Goal: Task Accomplishment & Management: Use online tool/utility

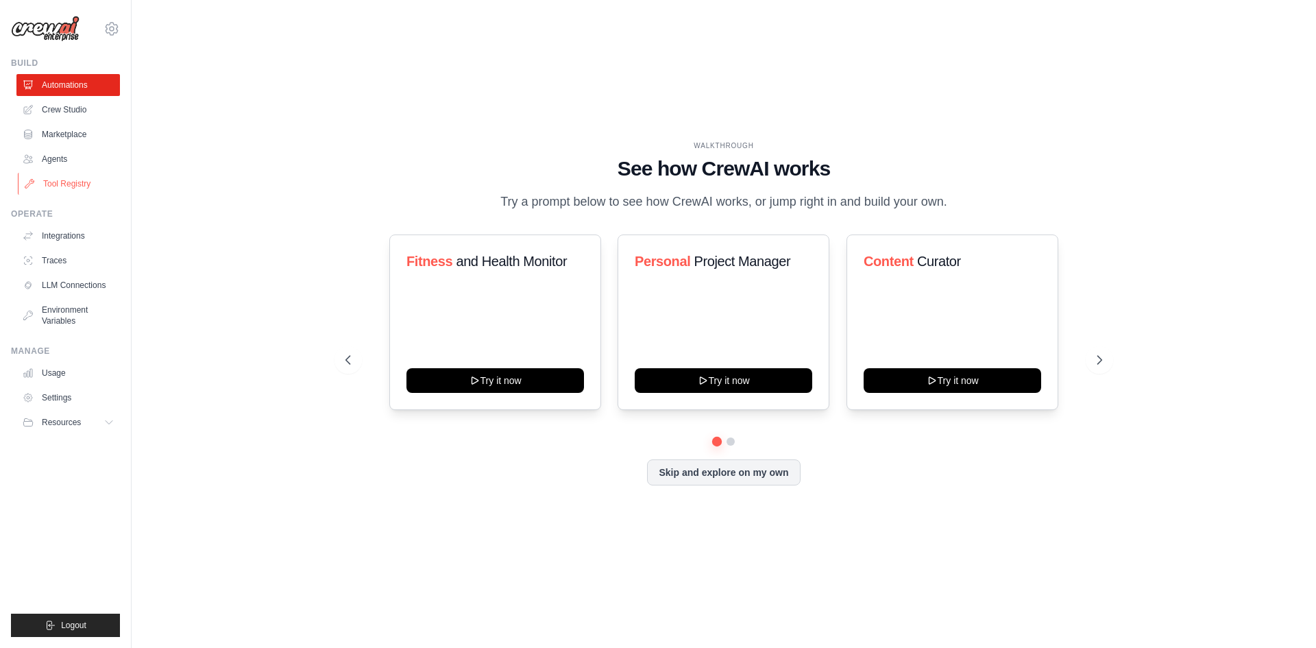
click at [77, 184] on link "Tool Registry" at bounding box center [69, 184] width 103 height 22
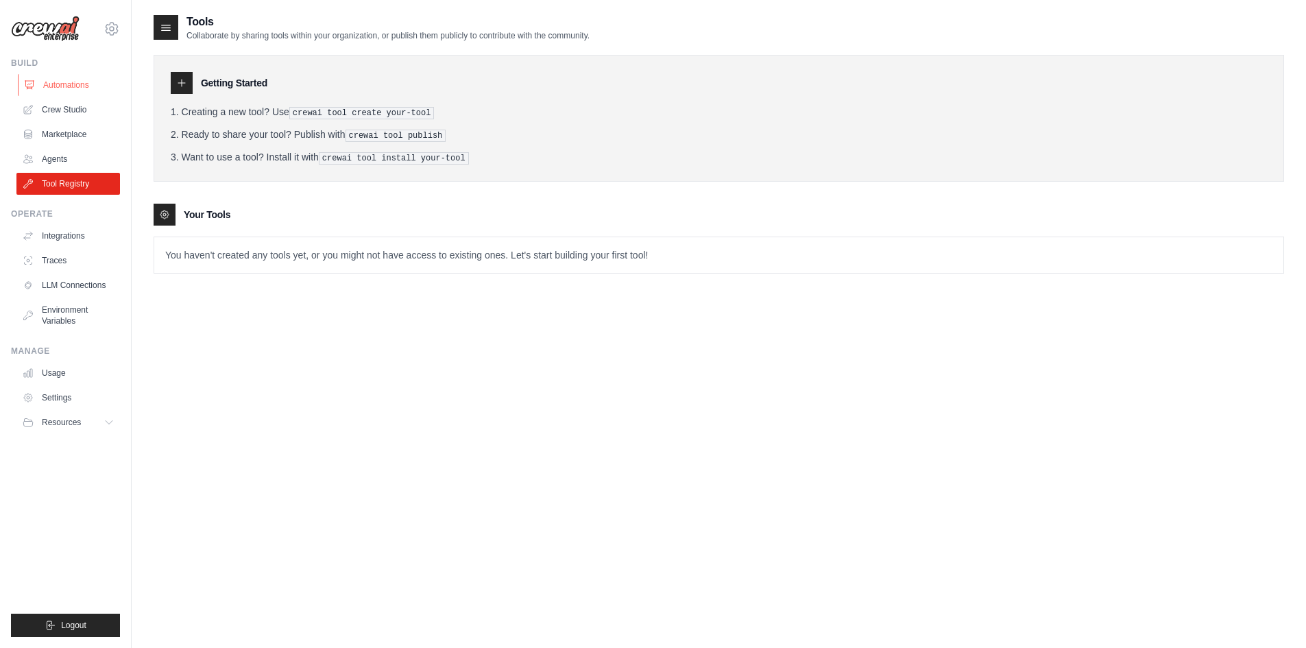
click at [40, 82] on link "Automations" at bounding box center [69, 85] width 103 height 22
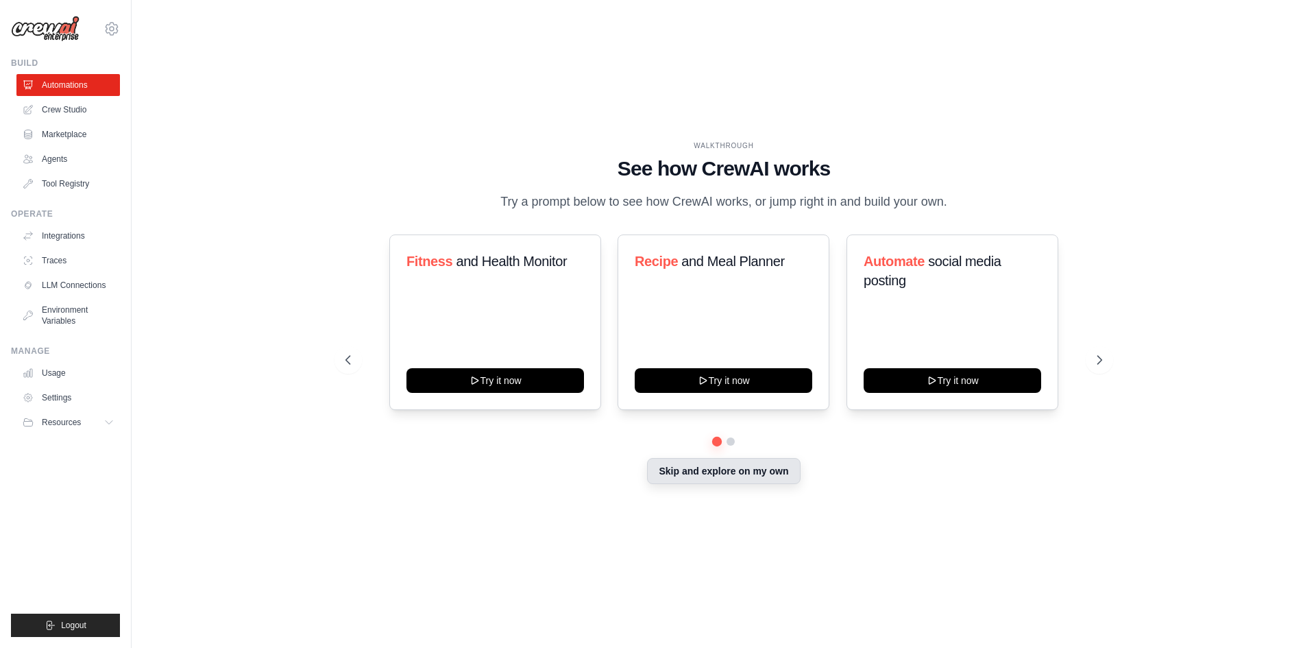
click at [681, 480] on button "Skip and explore on my own" at bounding box center [723, 471] width 153 height 26
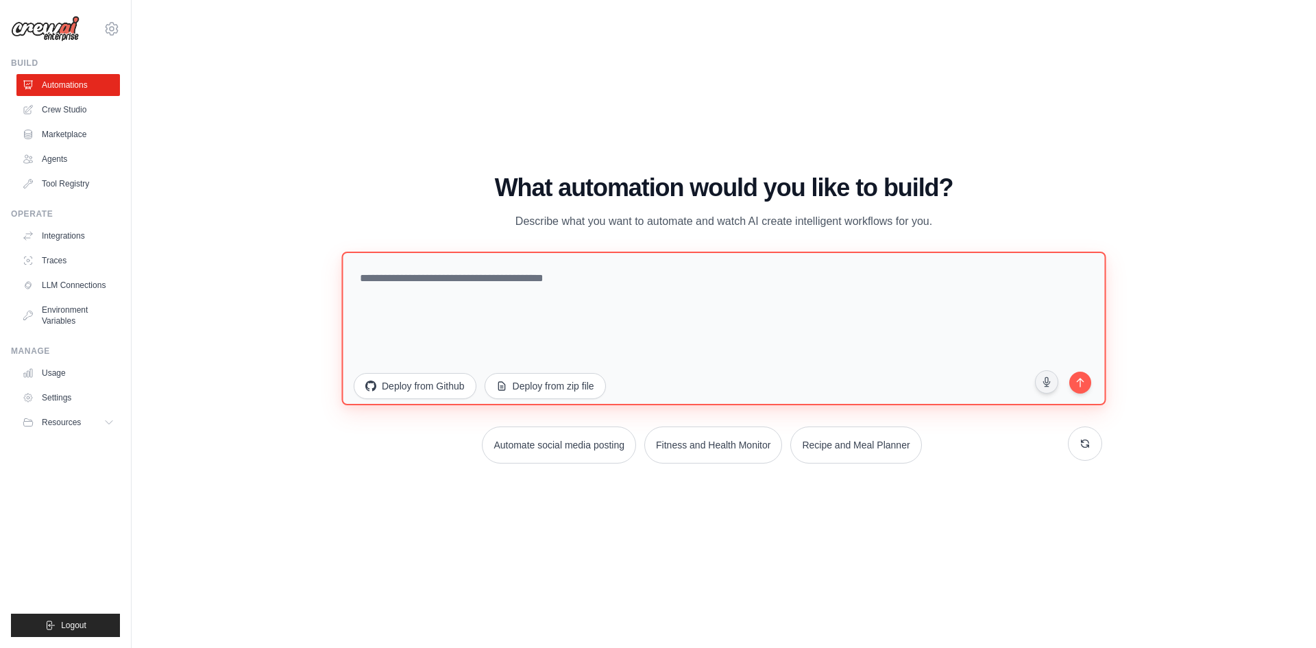
click at [489, 300] on textarea at bounding box center [723, 328] width 764 height 154
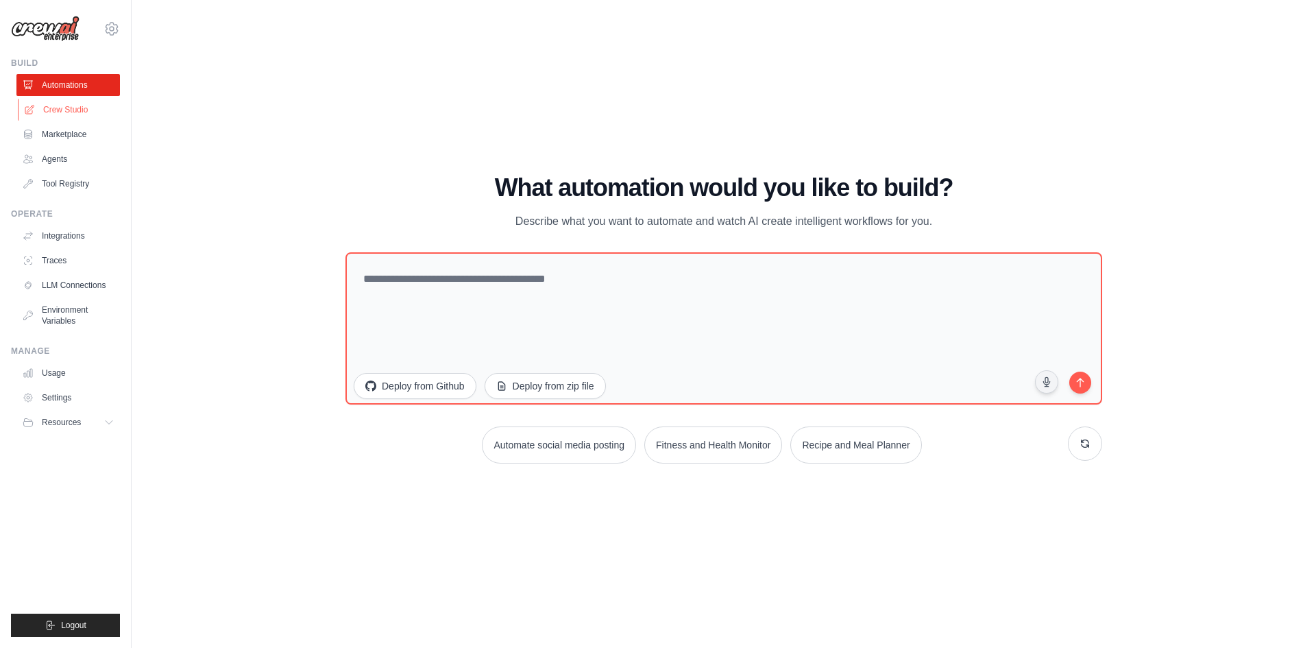
click at [68, 110] on link "Crew Studio" at bounding box center [69, 110] width 103 height 22
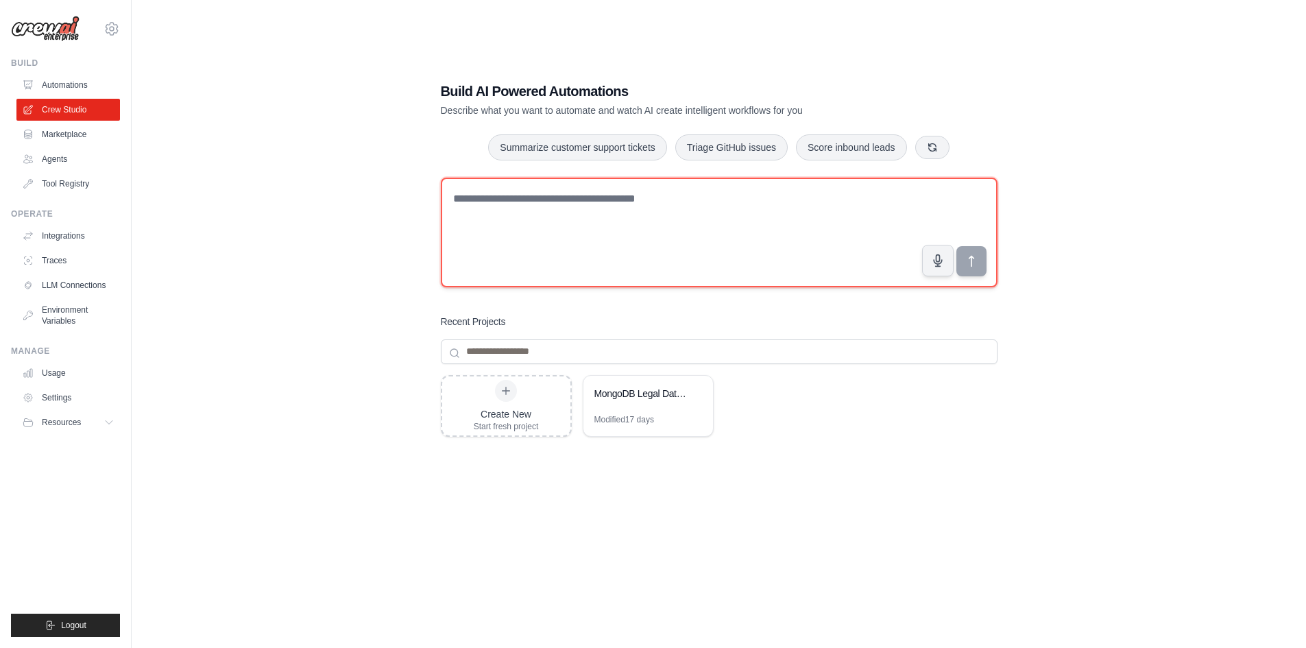
click at [570, 249] on textarea at bounding box center [719, 233] width 557 height 110
paste textarea "**********"
type textarea "**********"
click at [533, 192] on textarea at bounding box center [719, 233] width 557 height 110
paste textarea "**********"
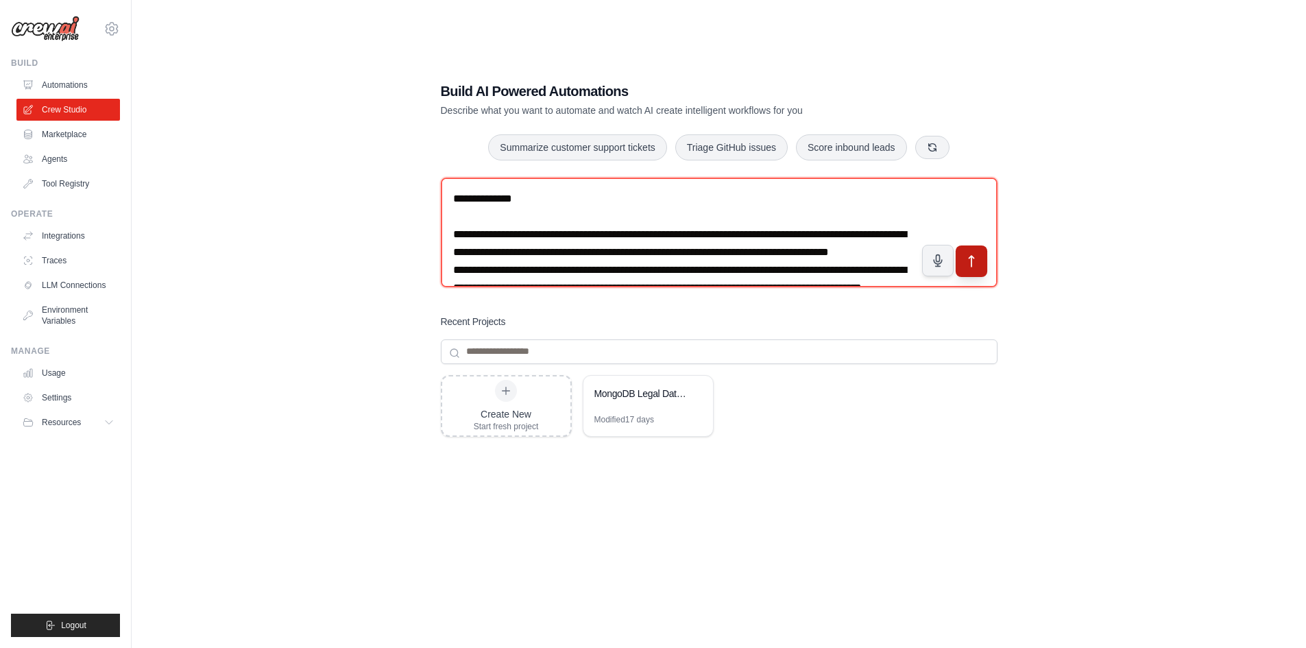
scroll to position [6103, 0]
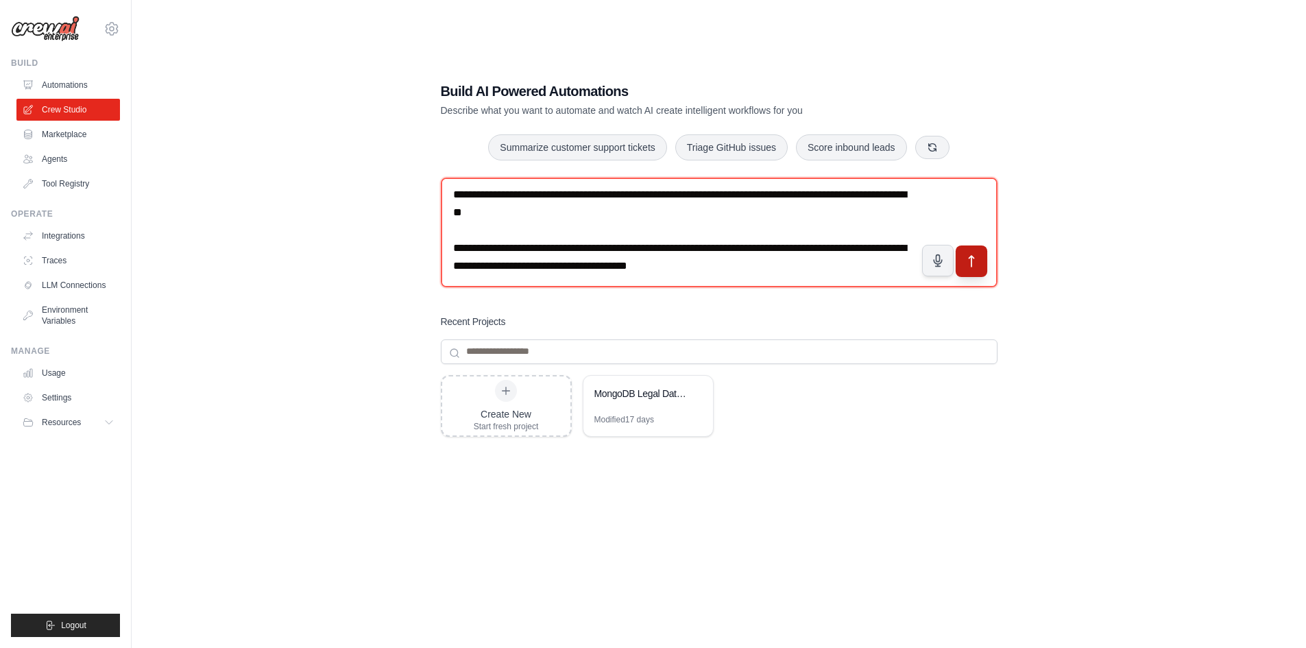
type textarea "**********"
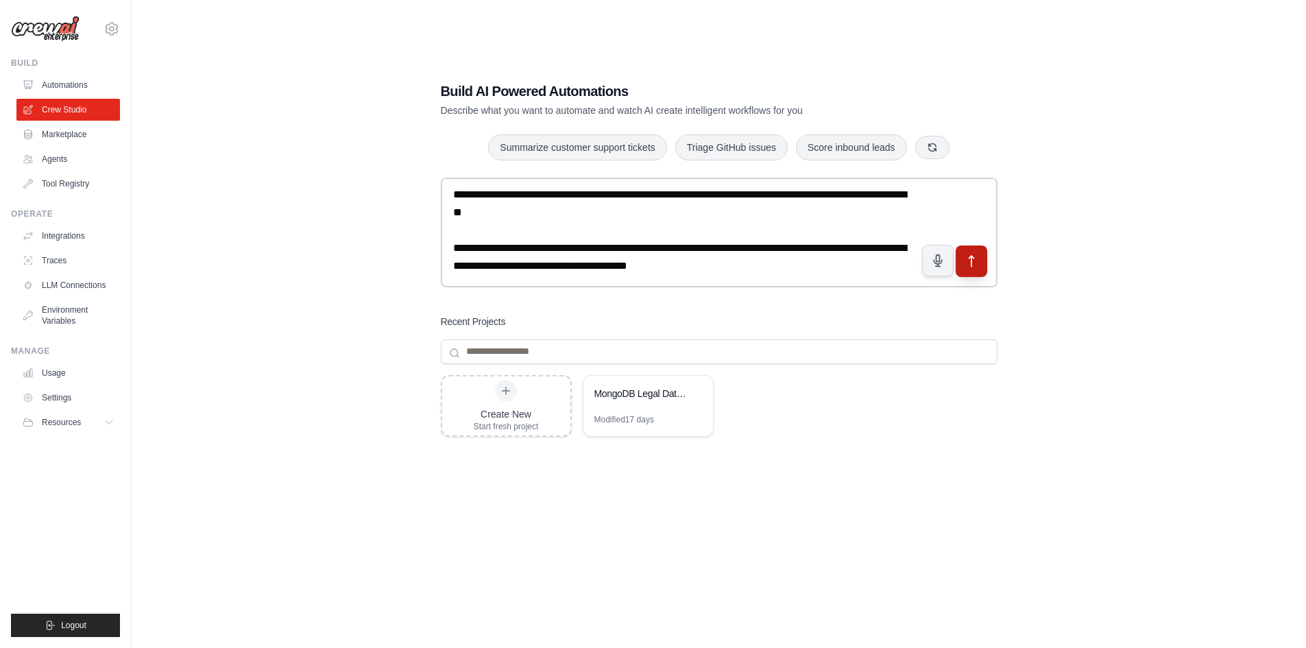
click at [976, 267] on icon "submit" at bounding box center [971, 261] width 14 height 14
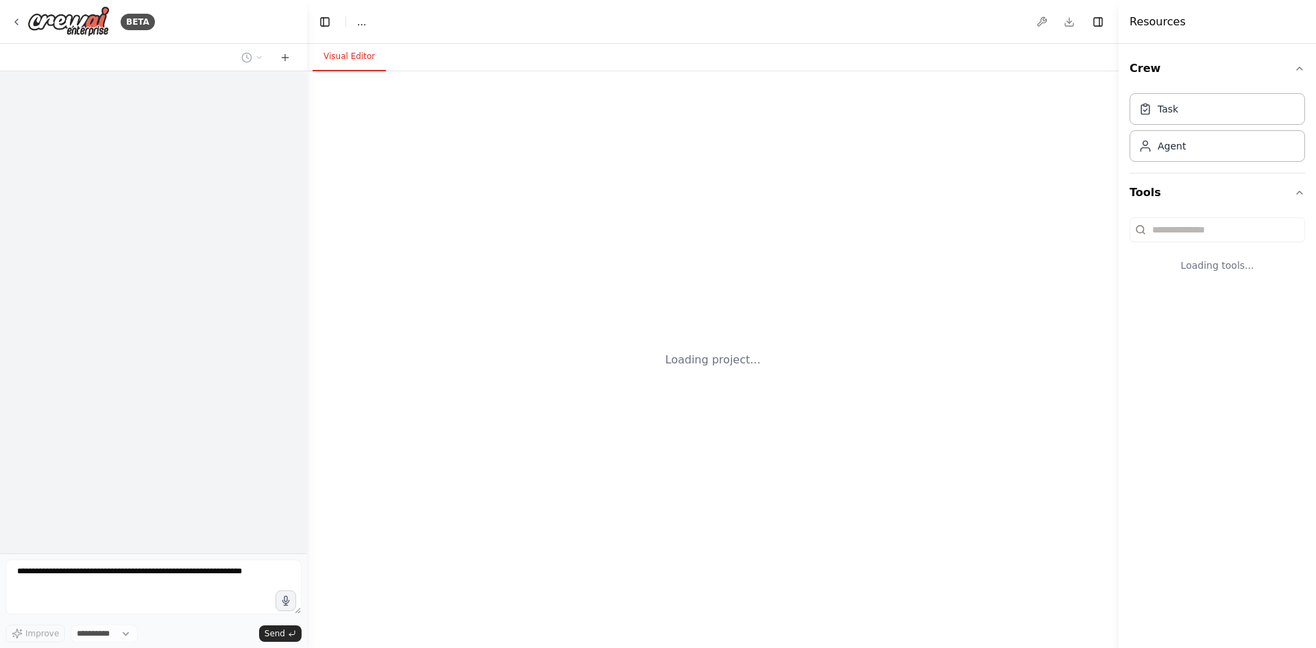
select select "****"
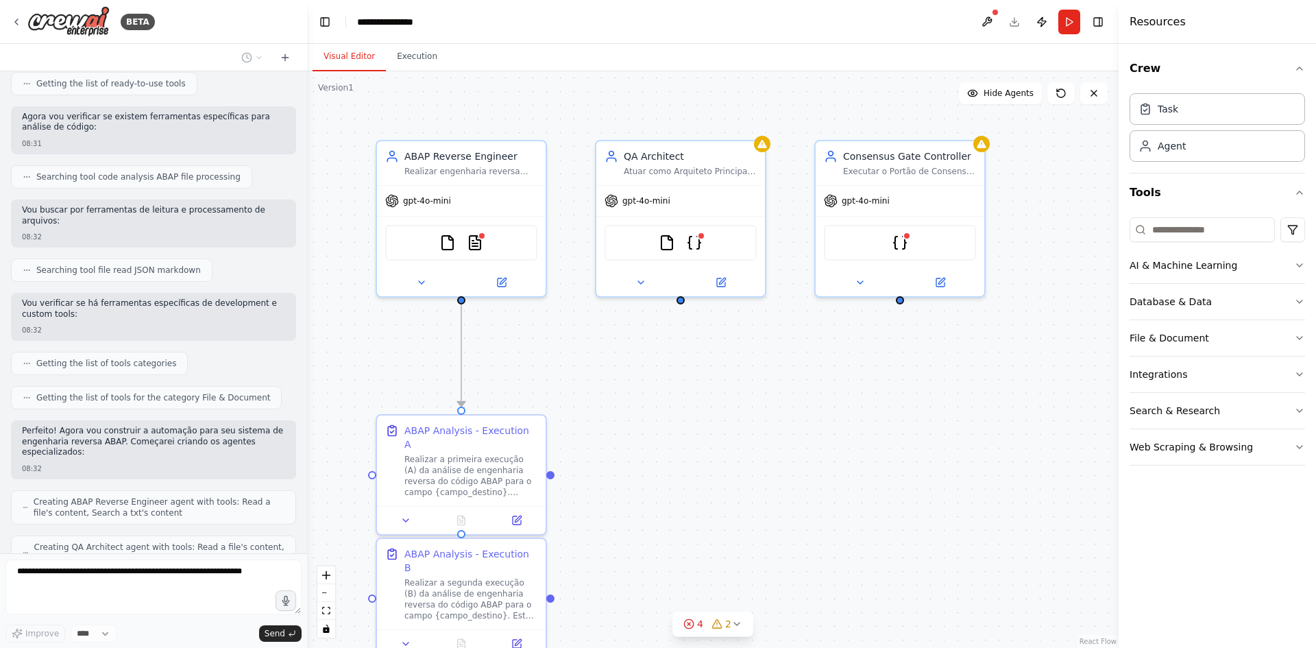
scroll to position [3029, 0]
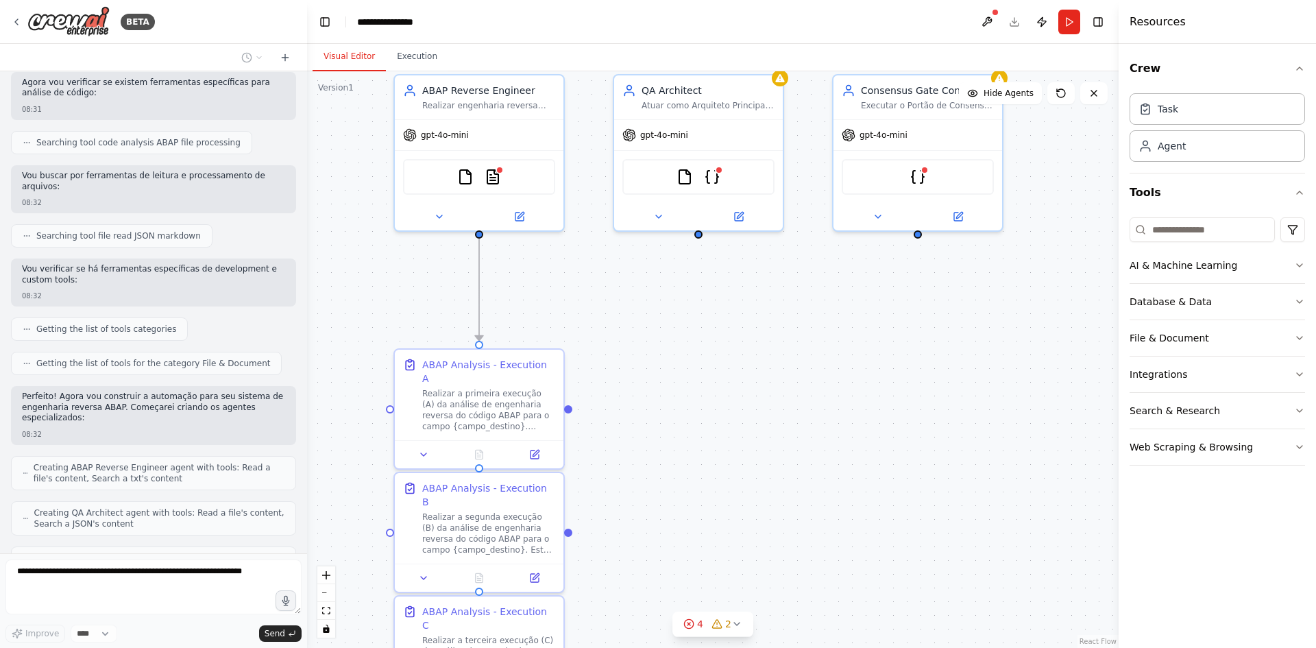
drag, startPoint x: 846, startPoint y: 452, endPoint x: 865, endPoint y: 381, distance: 73.6
click at [865, 381] on div ".deletable-edge-delete-btn { width: 20px; height: 20px; border: 0px solid #ffff…" at bounding box center [712, 359] width 811 height 576
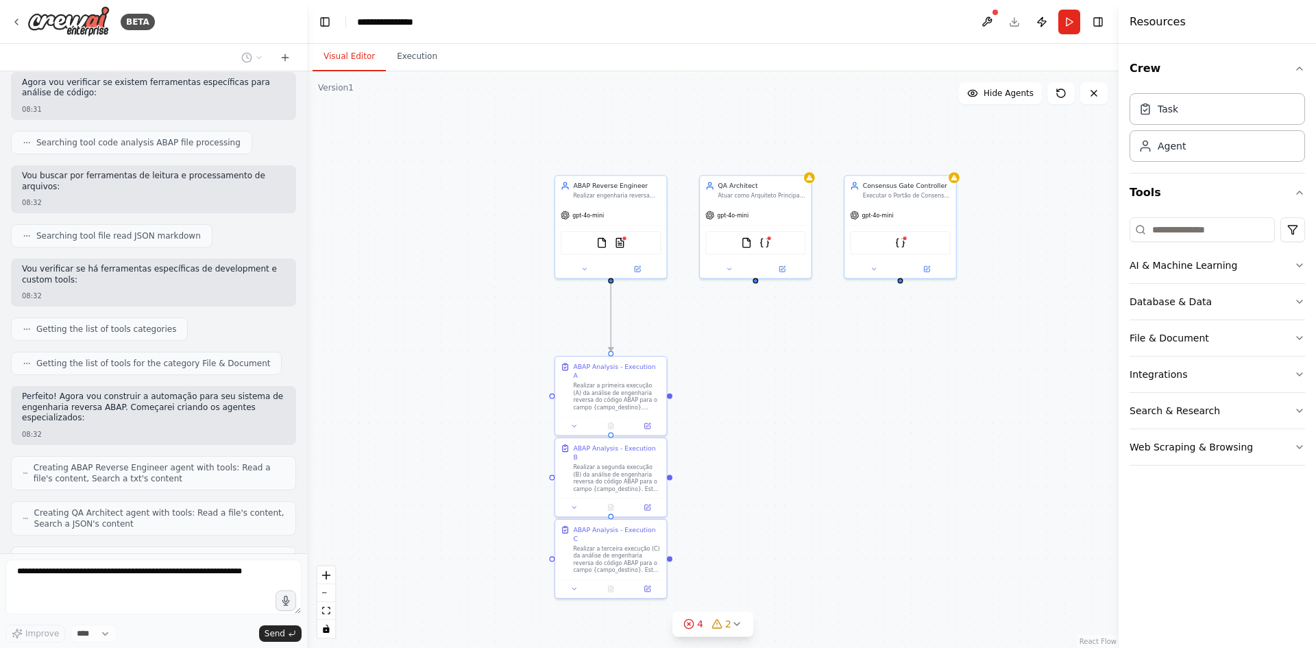
scroll to position [3063, 0]
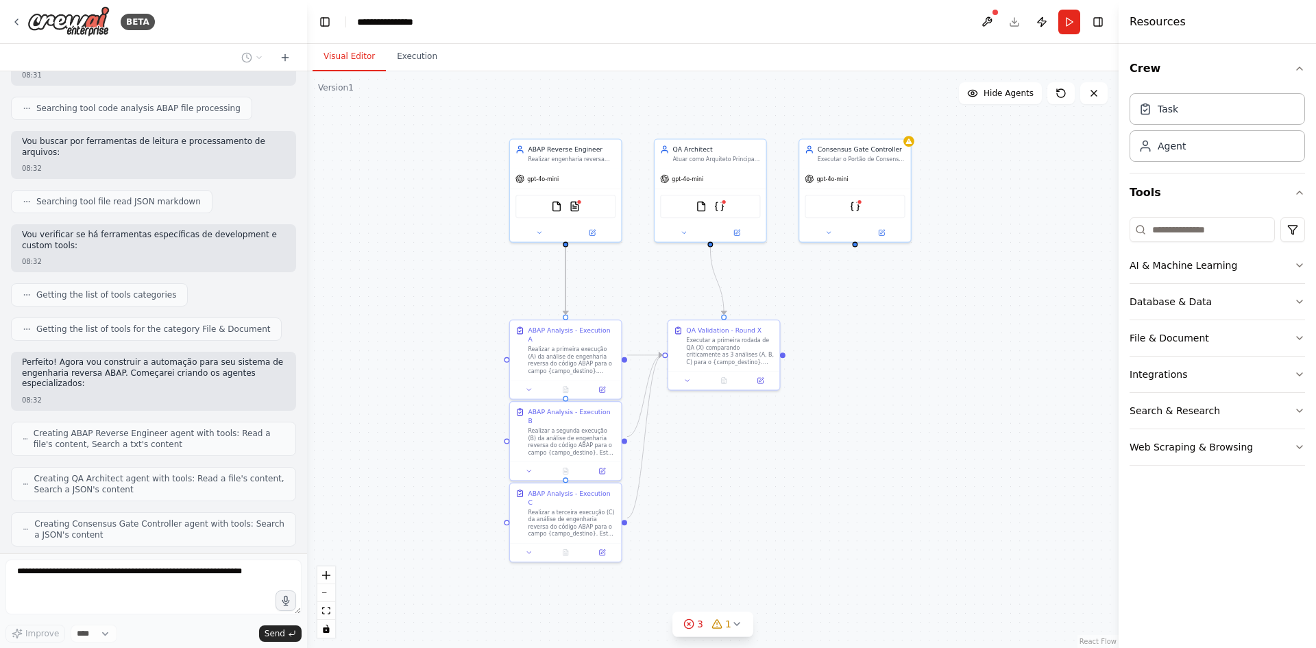
drag, startPoint x: 923, startPoint y: 406, endPoint x: 875, endPoint y: 371, distance: 59.4
click at [875, 371] on div ".deletable-edge-delete-btn { width: 20px; height: 20px; border: 0px solid #ffff…" at bounding box center [712, 359] width 811 height 576
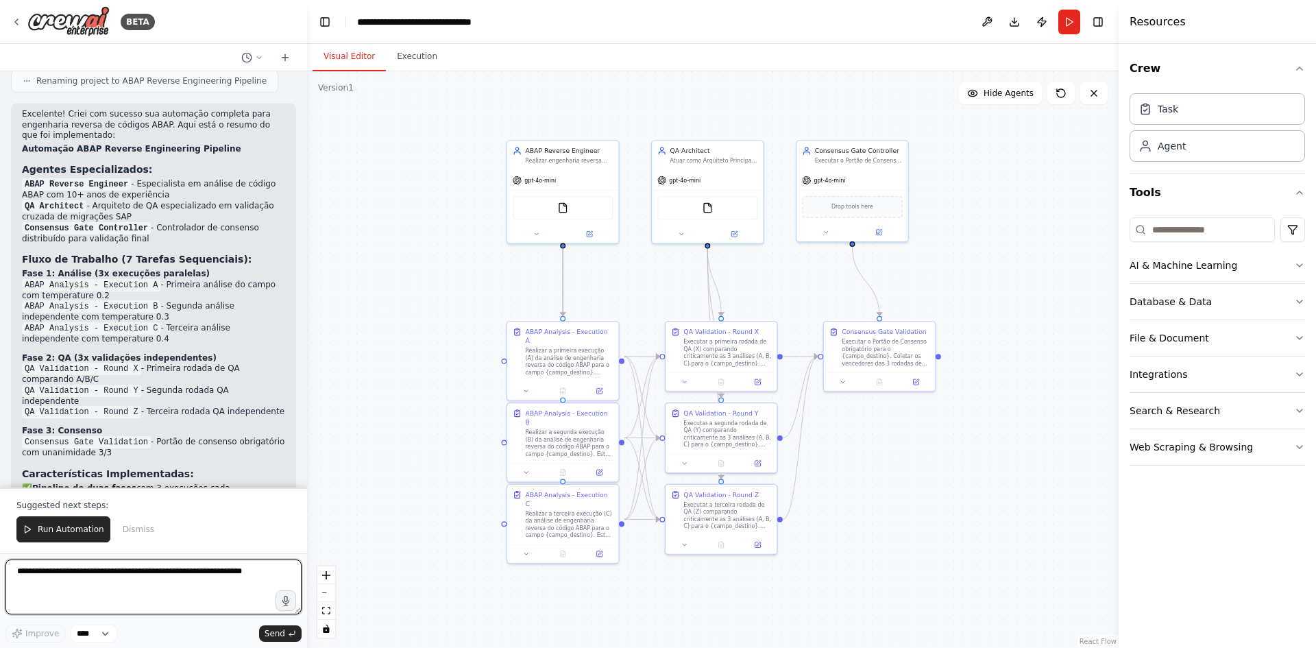
scroll to position [4340, 0]
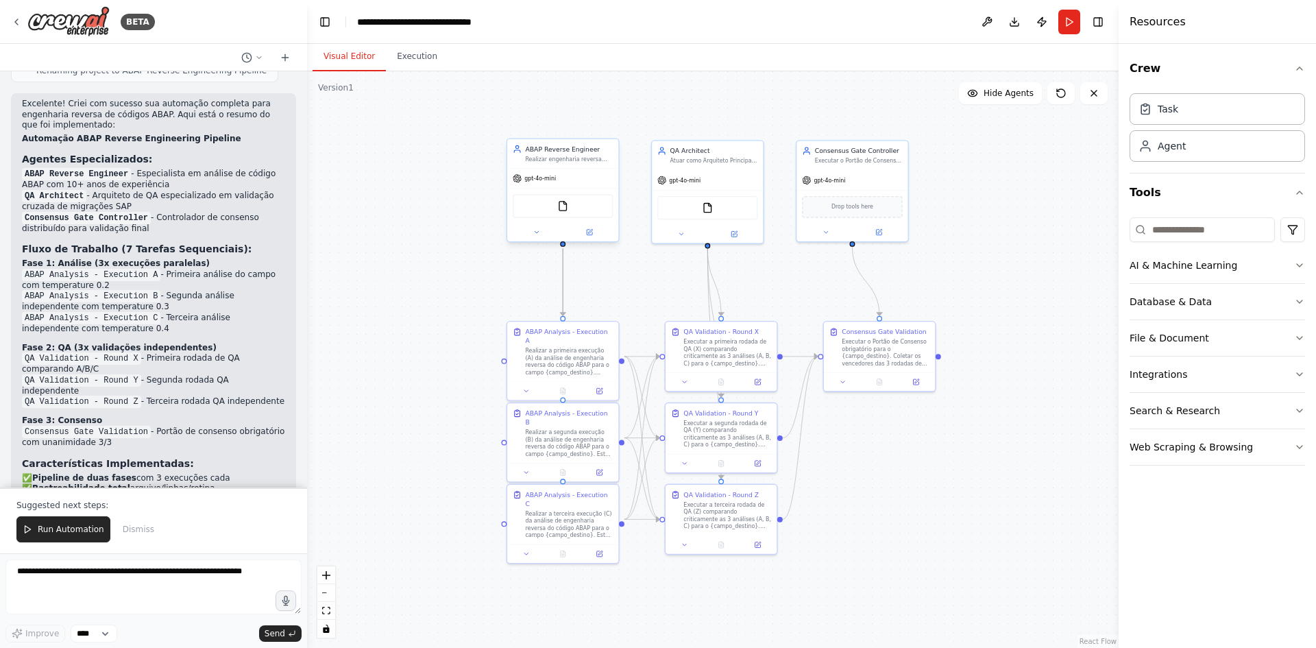
click at [593, 162] on div "Realizar engenharia reversa precisa de código ABAP para {campo_destino}, produz…" at bounding box center [569, 160] width 88 height 8
click at [562, 178] on div "gpt-4o-mini" at bounding box center [562, 179] width 111 height 20
click at [541, 236] on button at bounding box center [536, 232] width 51 height 11
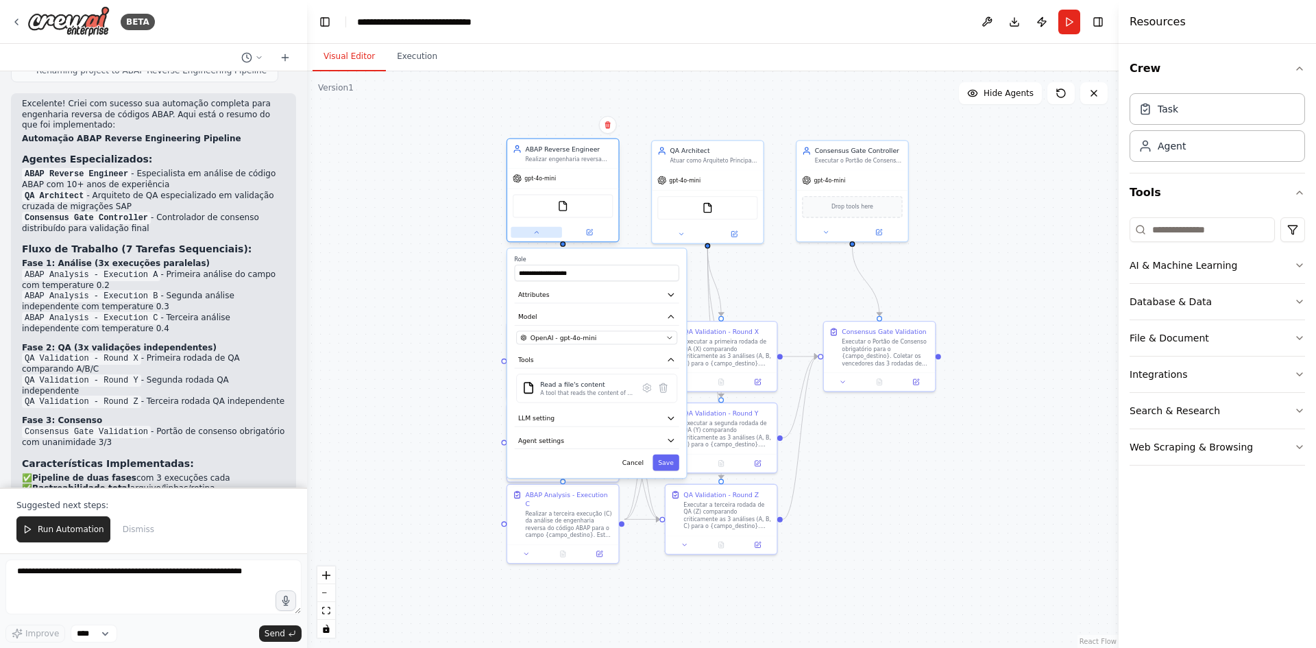
click at [540, 236] on icon at bounding box center [537, 232] width 8 height 8
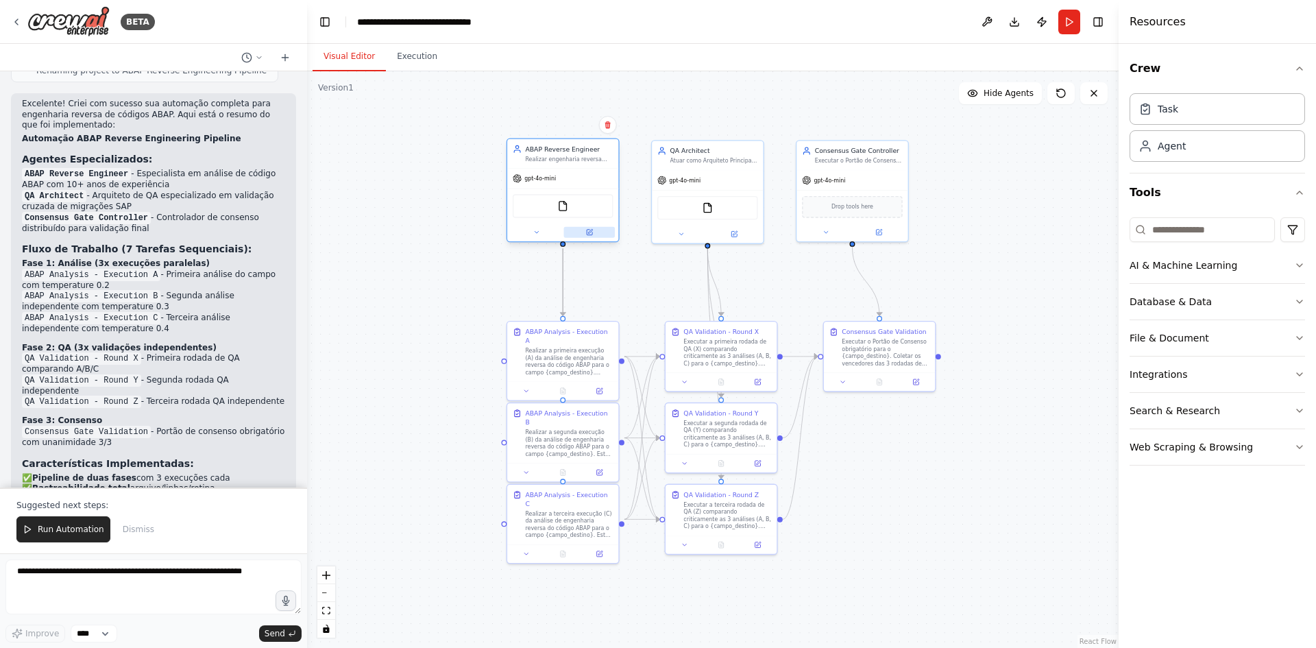
click at [591, 235] on icon at bounding box center [589, 232] width 5 height 5
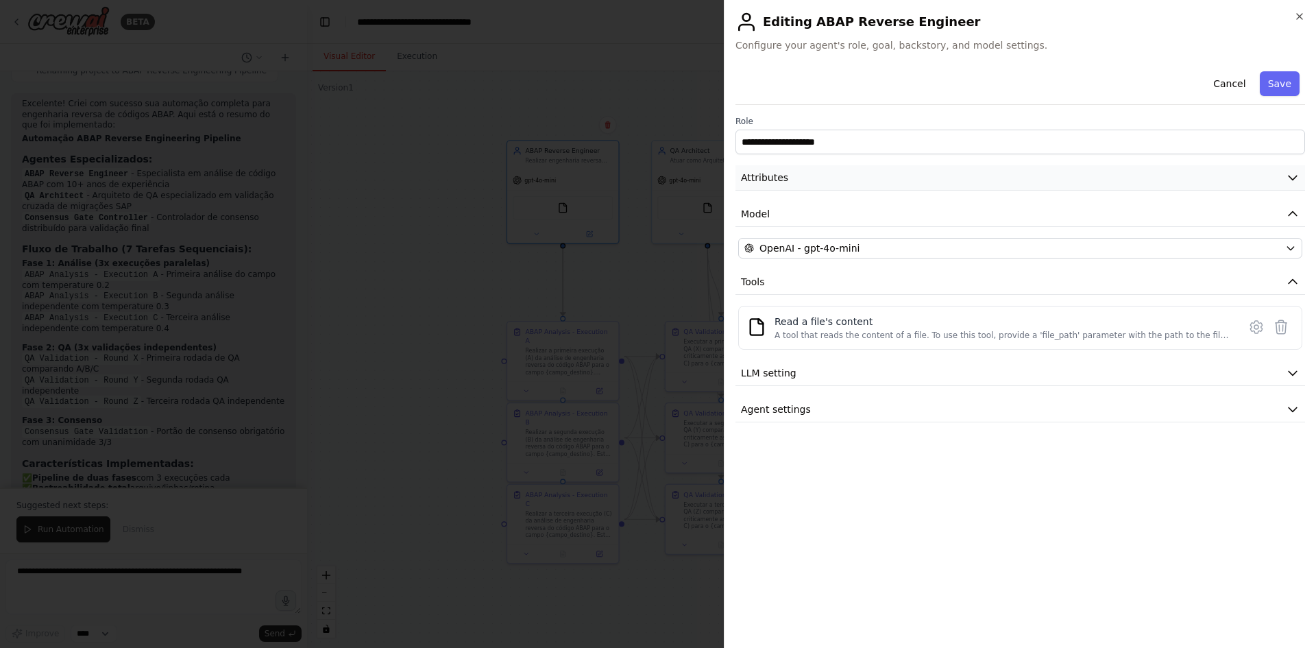
click at [850, 178] on button "Attributes" at bounding box center [1020, 177] width 570 height 25
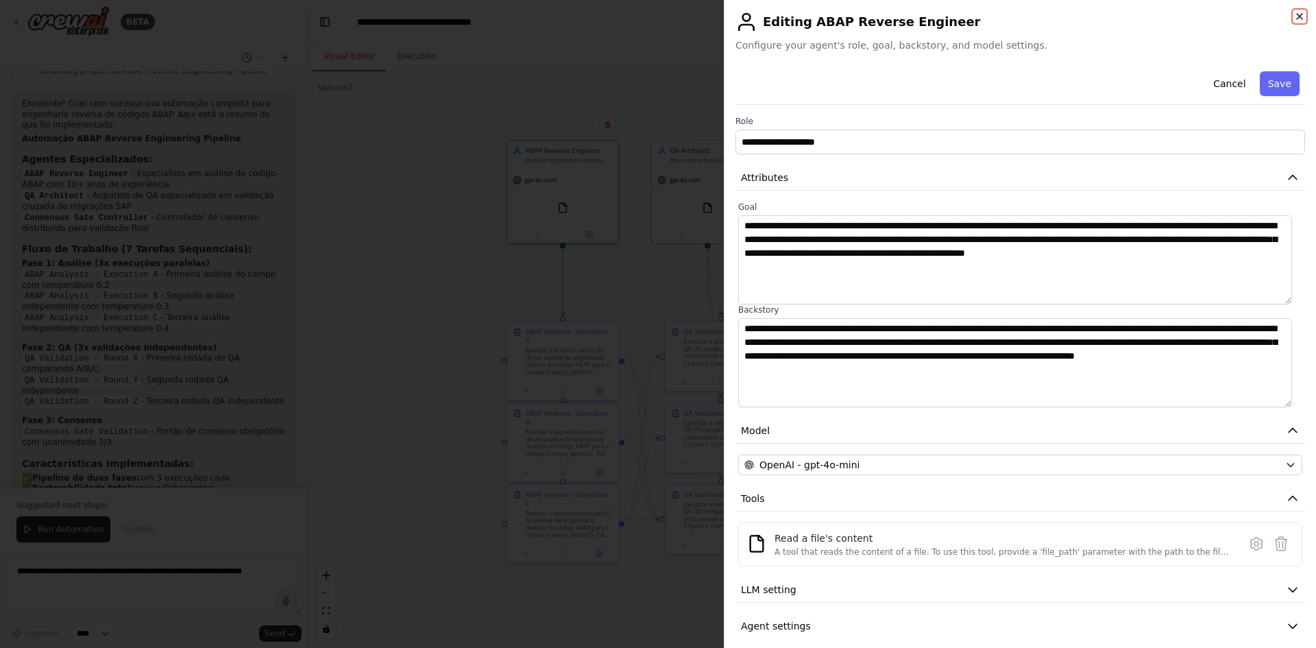
click at [1304, 14] on icon "button" at bounding box center [1299, 16] width 11 height 11
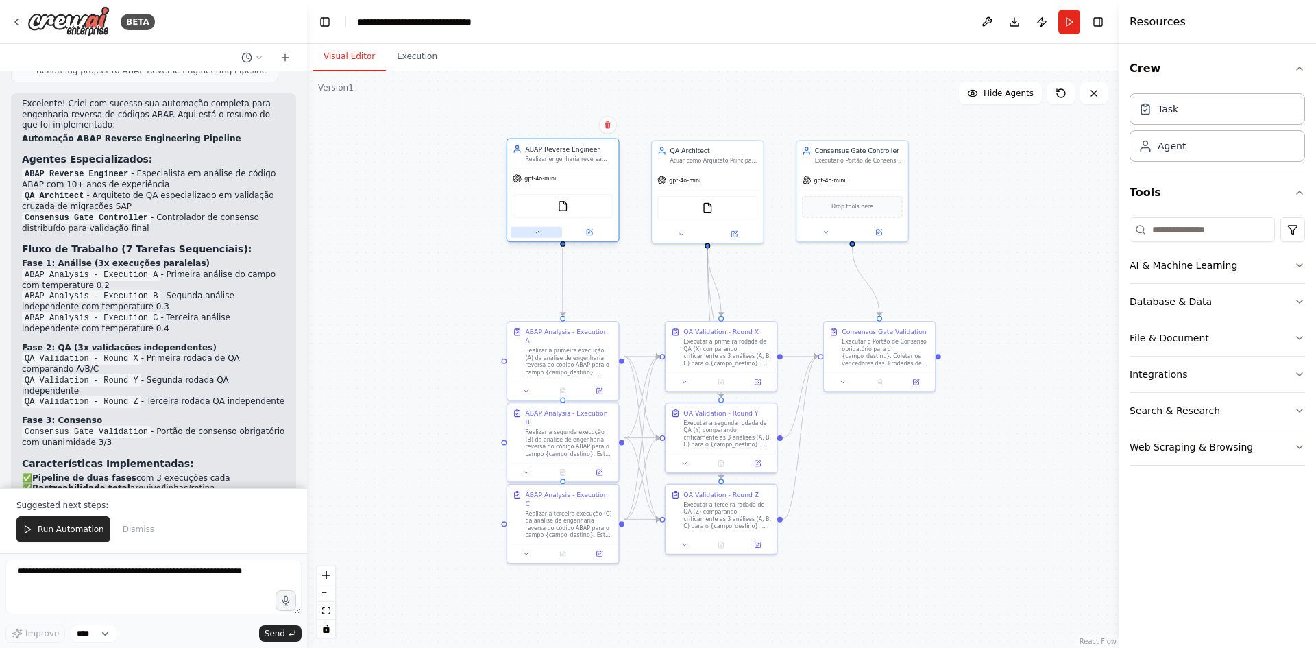
click at [543, 234] on button at bounding box center [536, 232] width 51 height 11
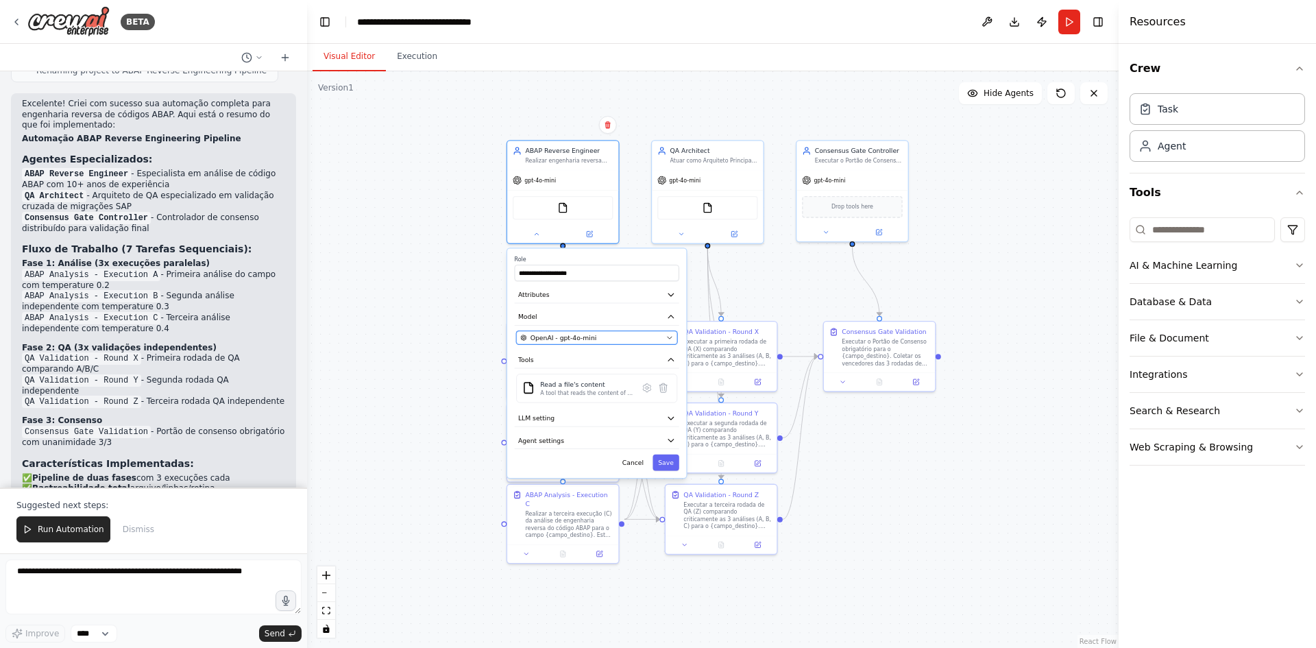
click at [593, 342] on div "OpenAI - gpt-4o-mini" at bounding box center [591, 337] width 142 height 9
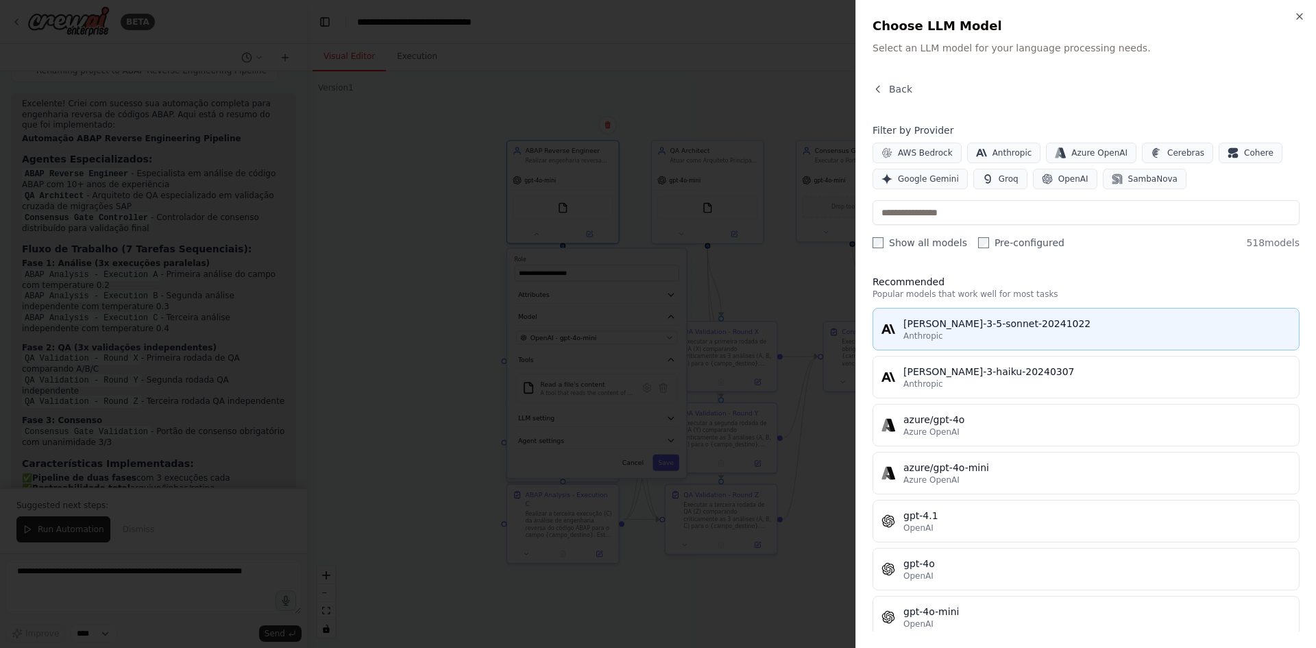
scroll to position [0, 0]
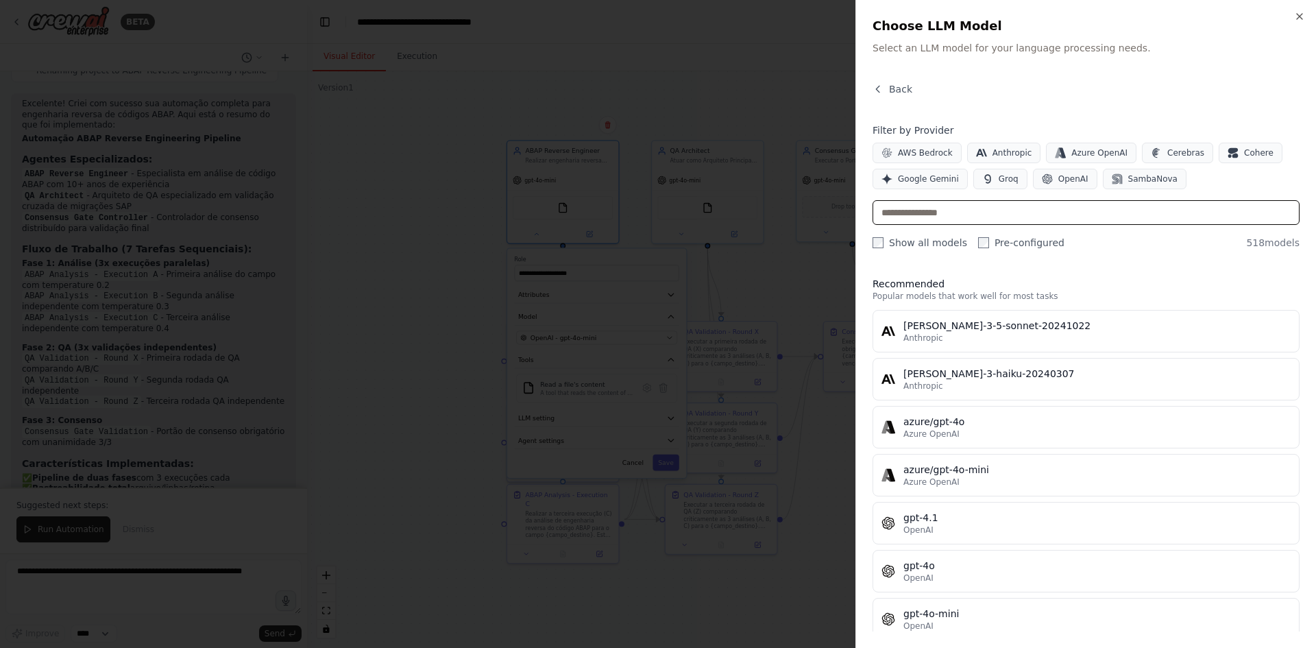
click at [1005, 215] on input "text" at bounding box center [1085, 212] width 427 height 25
click at [934, 178] on span "Google Gemini" at bounding box center [928, 178] width 61 height 11
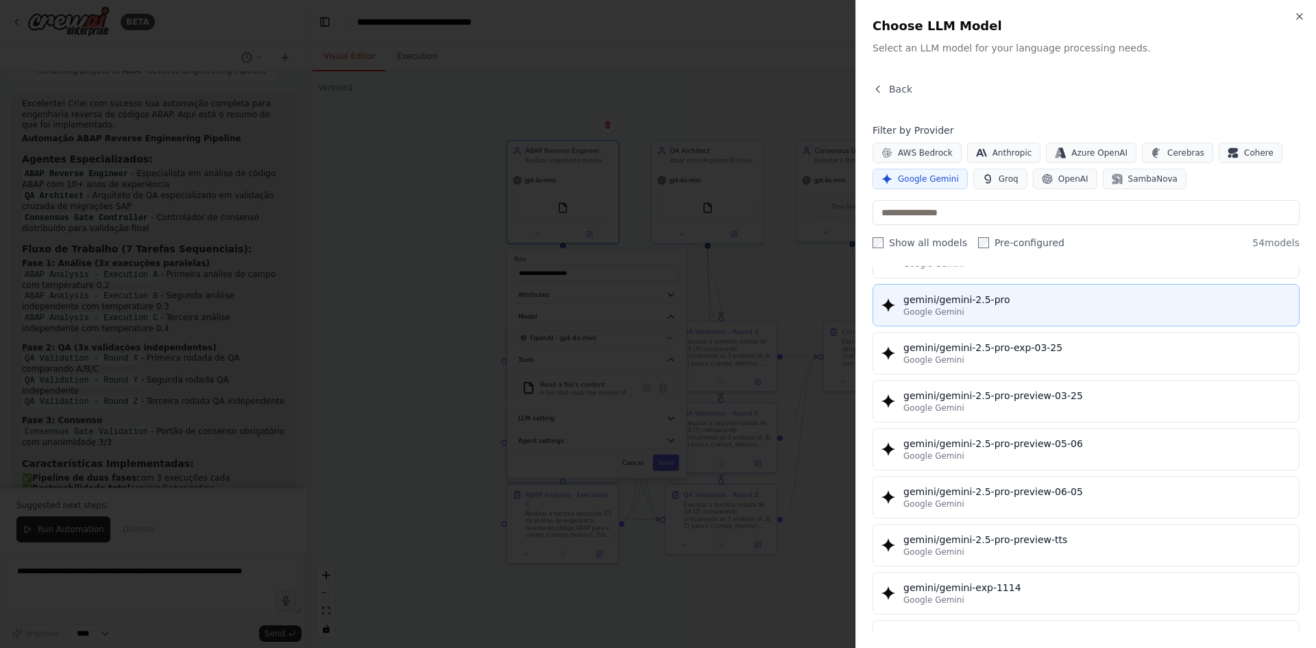
scroll to position [1508, 0]
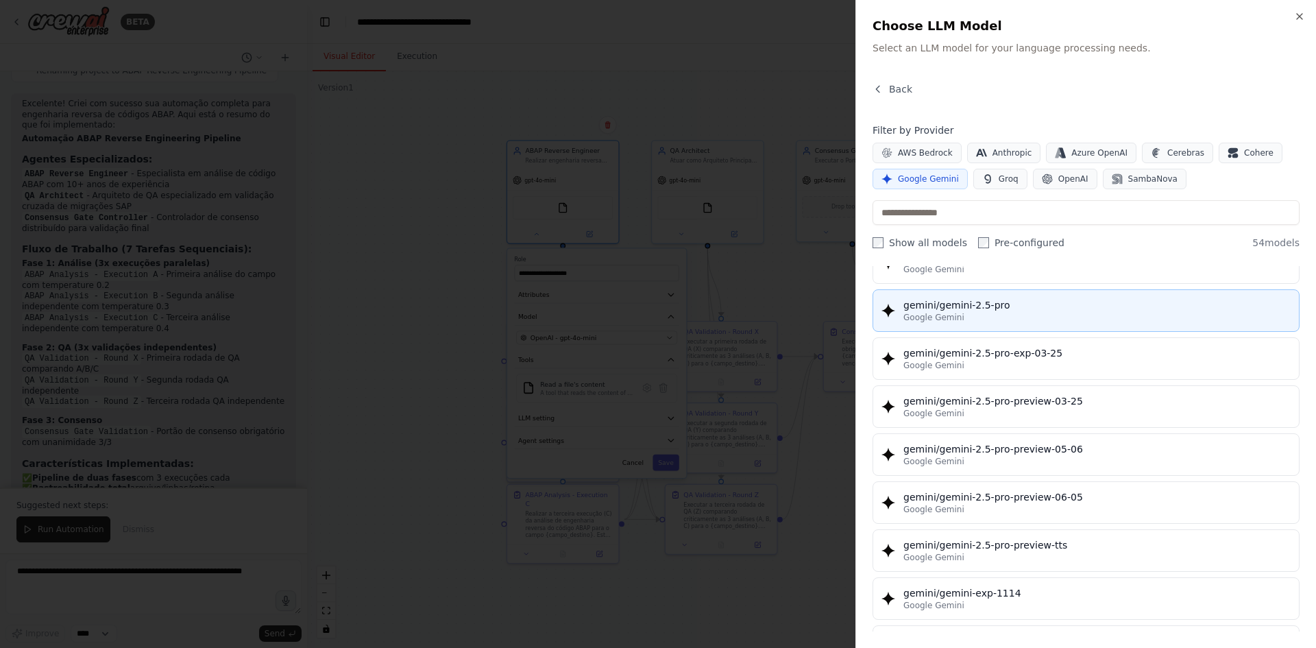
click at [1049, 317] on div "Google Gemini" at bounding box center [1096, 317] width 387 height 11
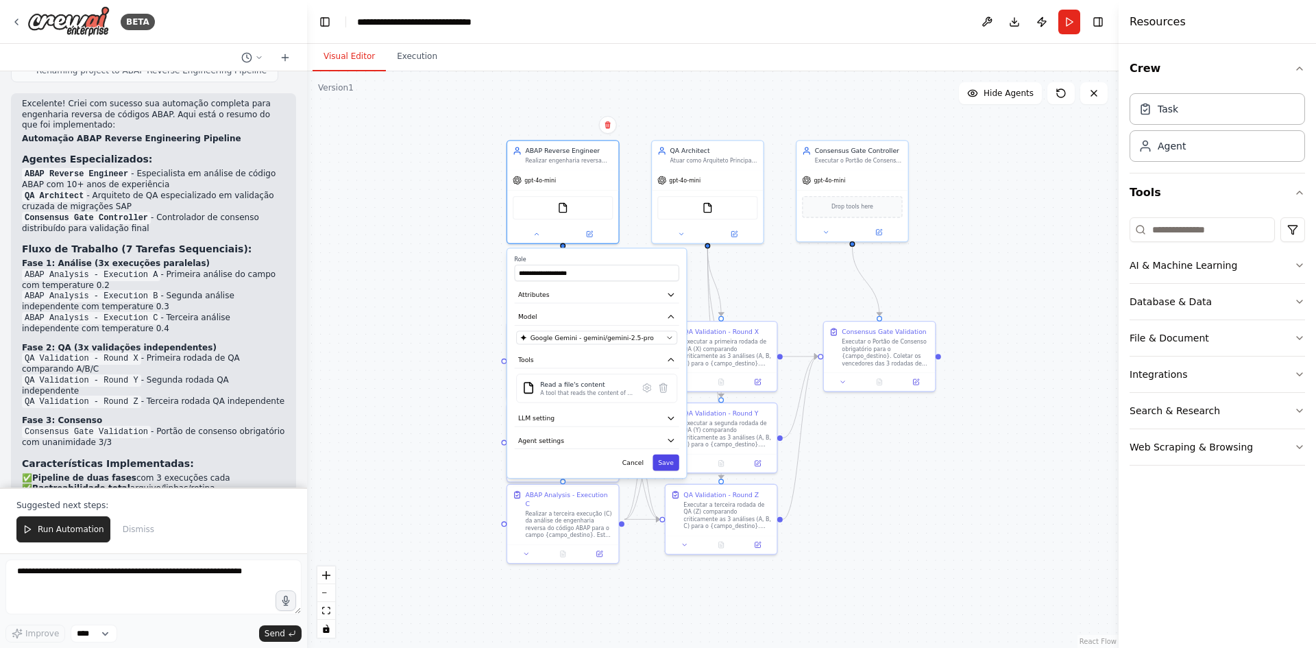
click at [673, 461] on button "Save" at bounding box center [665, 462] width 27 height 16
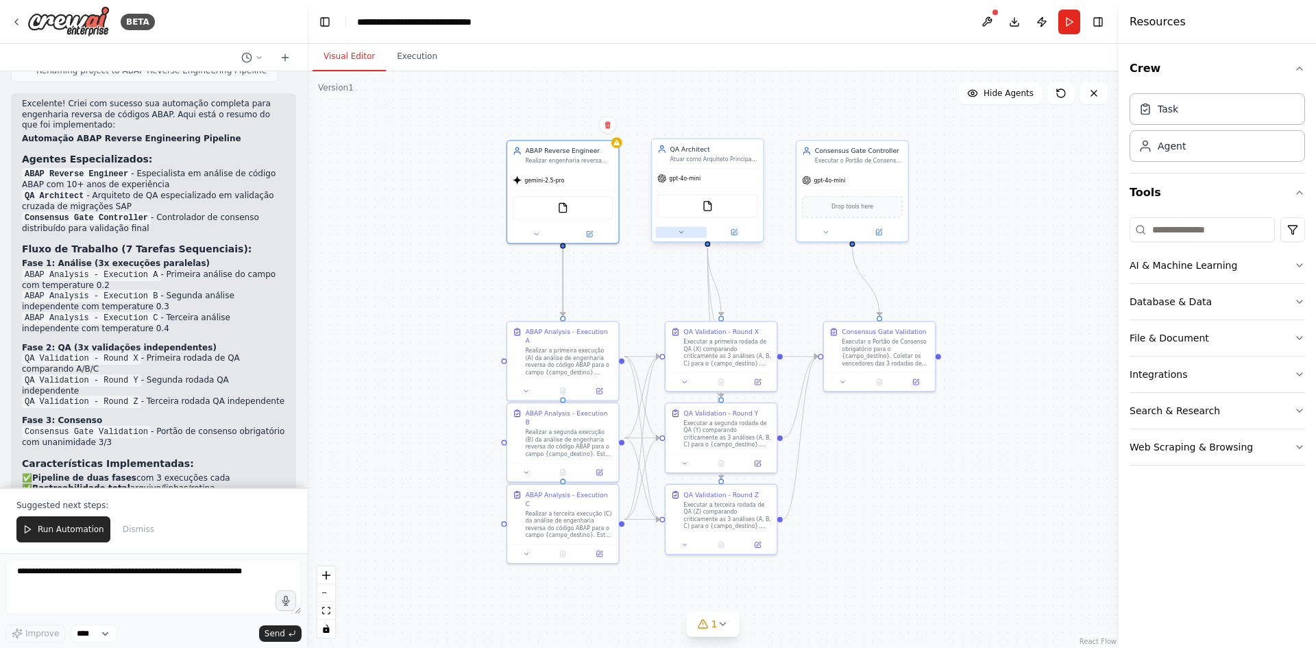
click at [693, 231] on button at bounding box center [680, 232] width 51 height 11
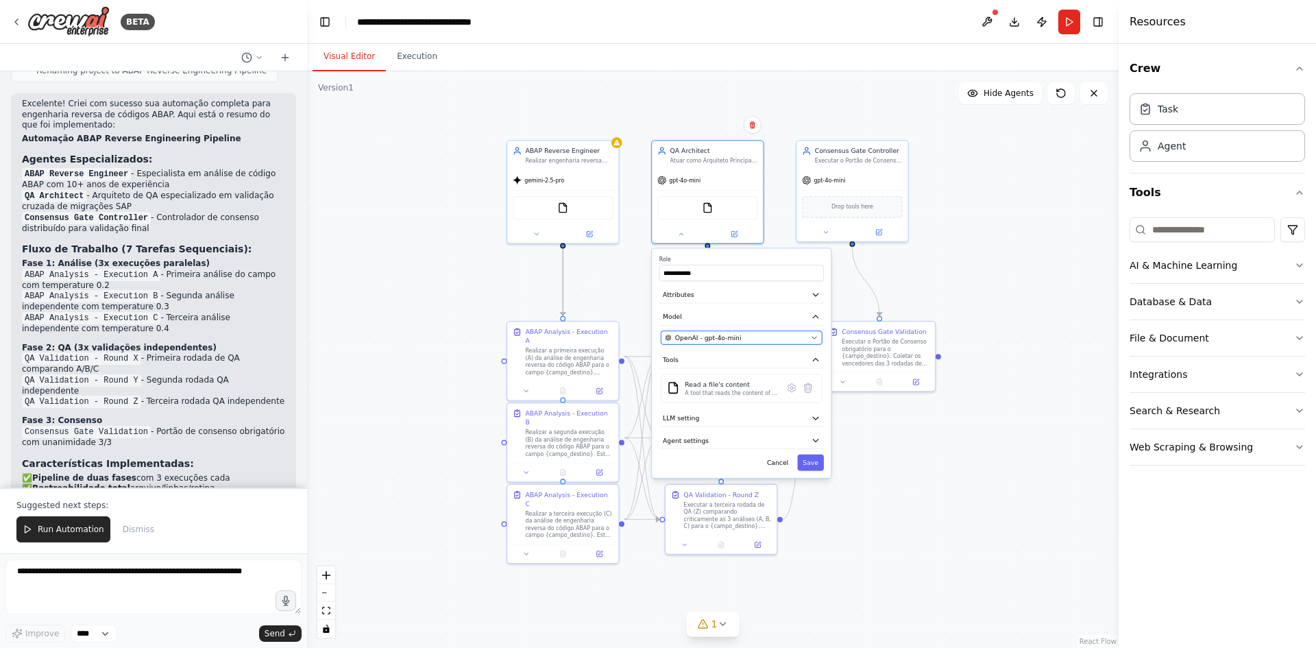
click at [687, 333] on span "OpenAI - gpt-4o-mini" at bounding box center [708, 337] width 66 height 9
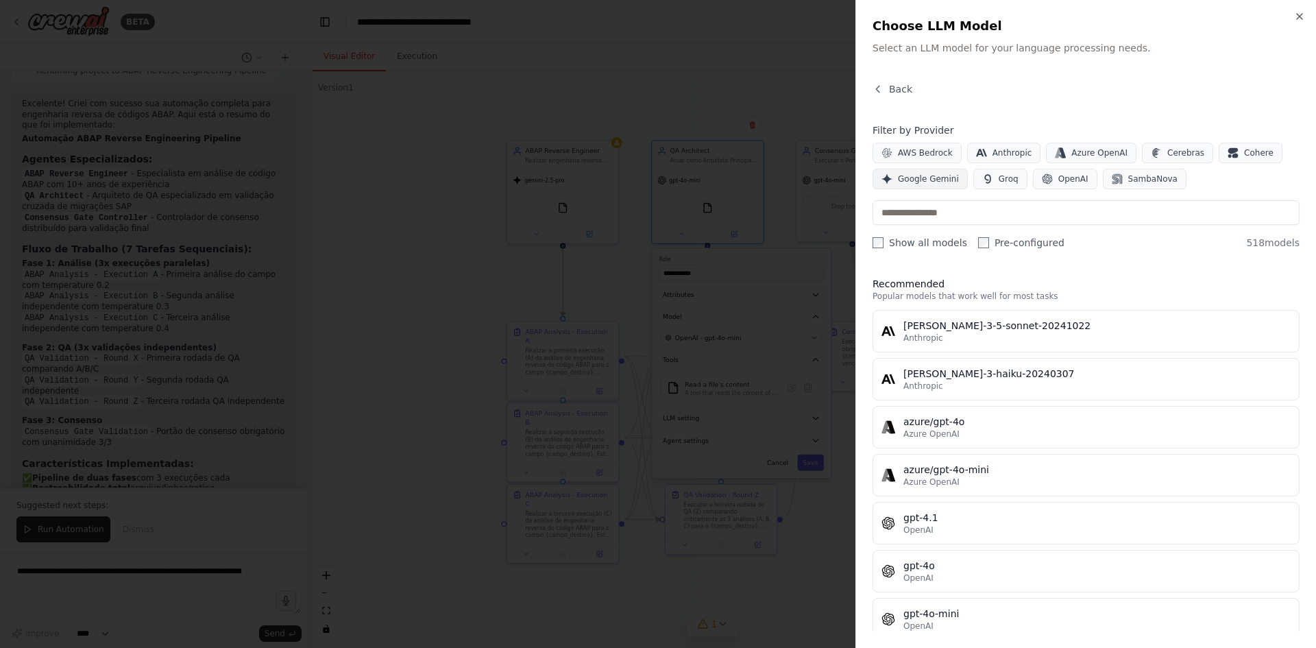
click at [933, 180] on span "Google Gemini" at bounding box center [928, 178] width 61 height 11
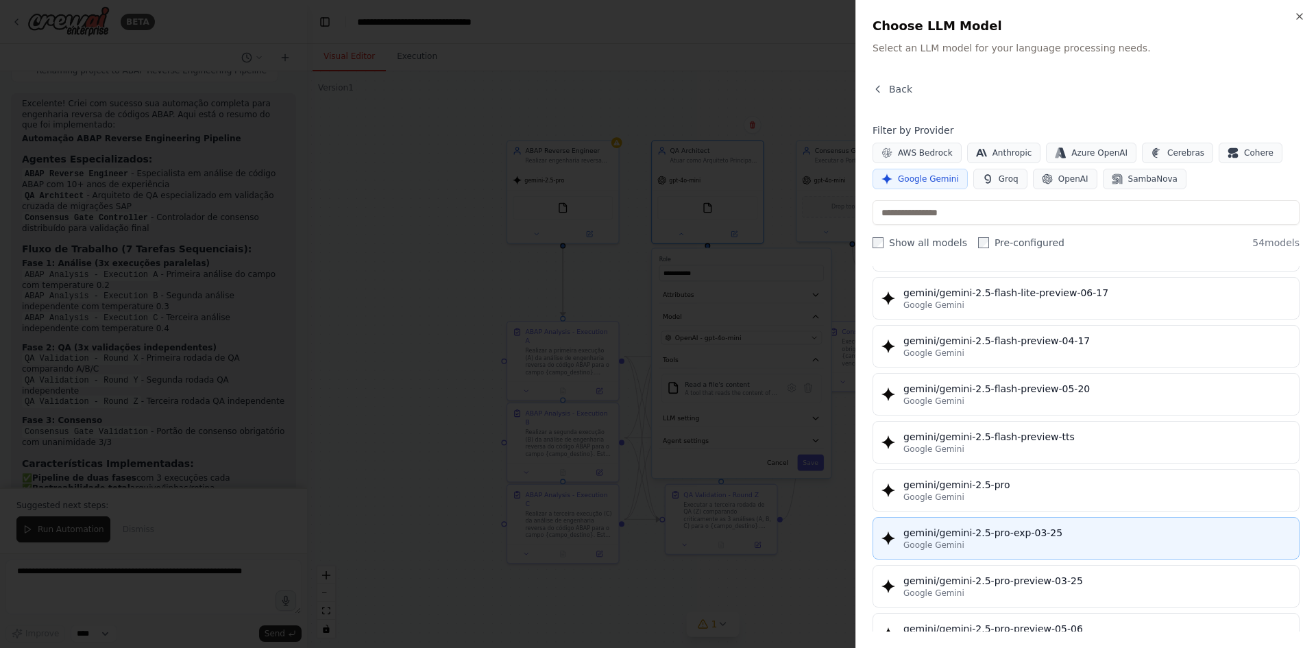
scroll to position [1371, 0]
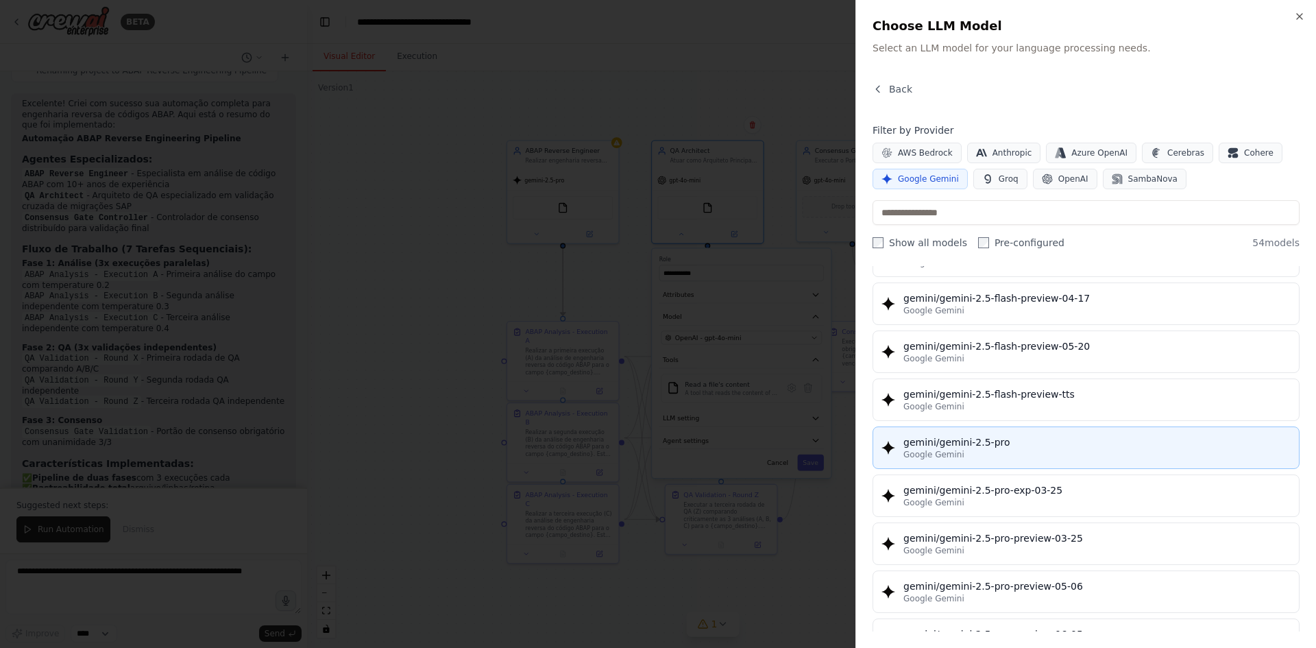
click at [1034, 450] on div "Google Gemini" at bounding box center [1096, 454] width 387 height 11
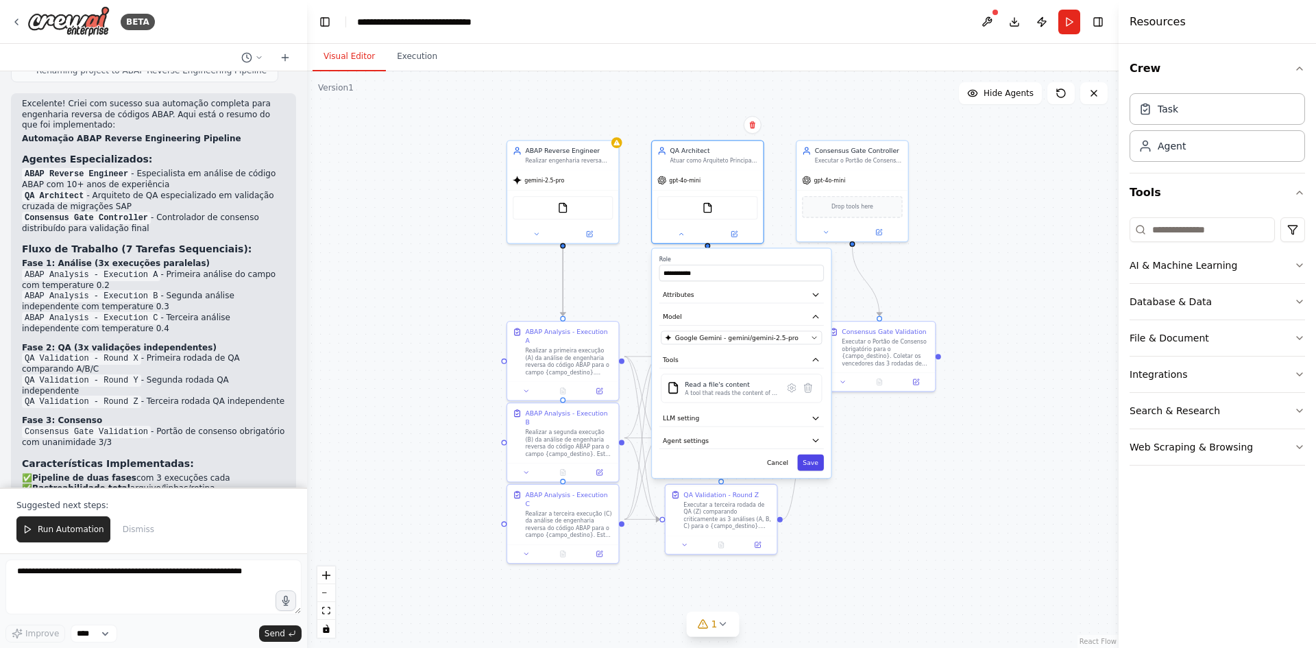
click at [811, 462] on button "Save" at bounding box center [810, 462] width 27 height 16
click at [811, 457] on button "Save" at bounding box center [810, 462] width 27 height 16
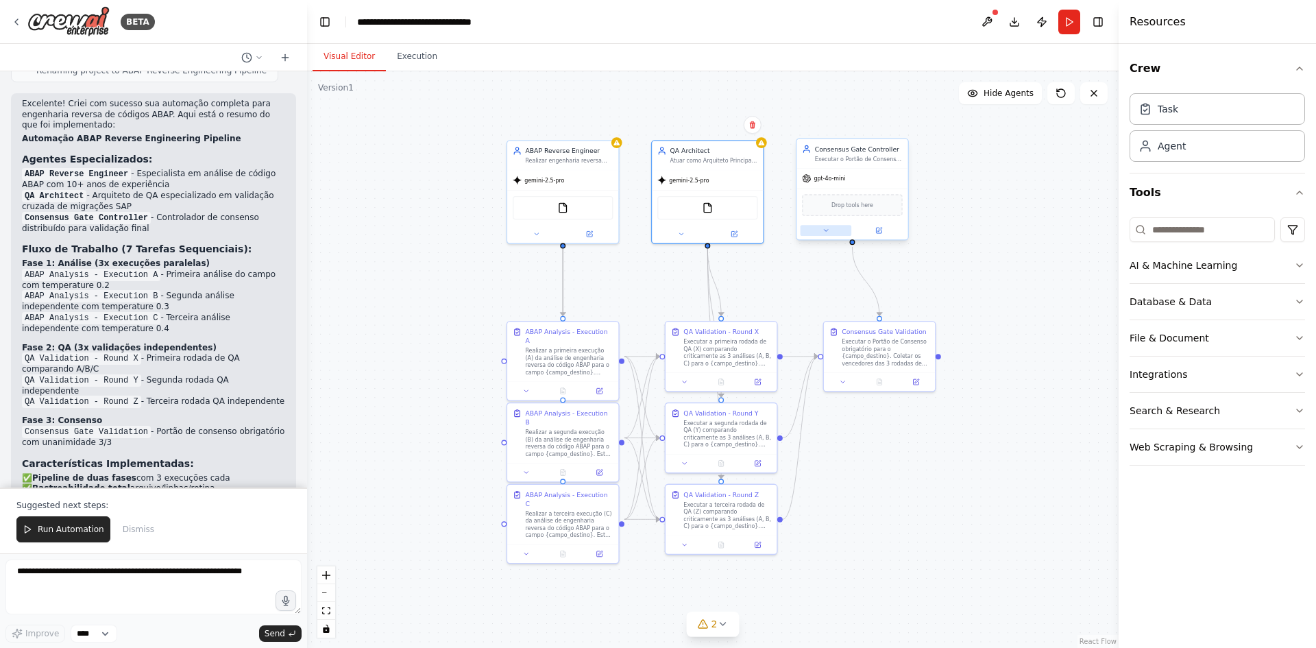
click at [829, 232] on icon at bounding box center [826, 231] width 8 height 8
click at [847, 333] on span "OpenAI - gpt-4o-mini" at bounding box center [853, 335] width 66 height 9
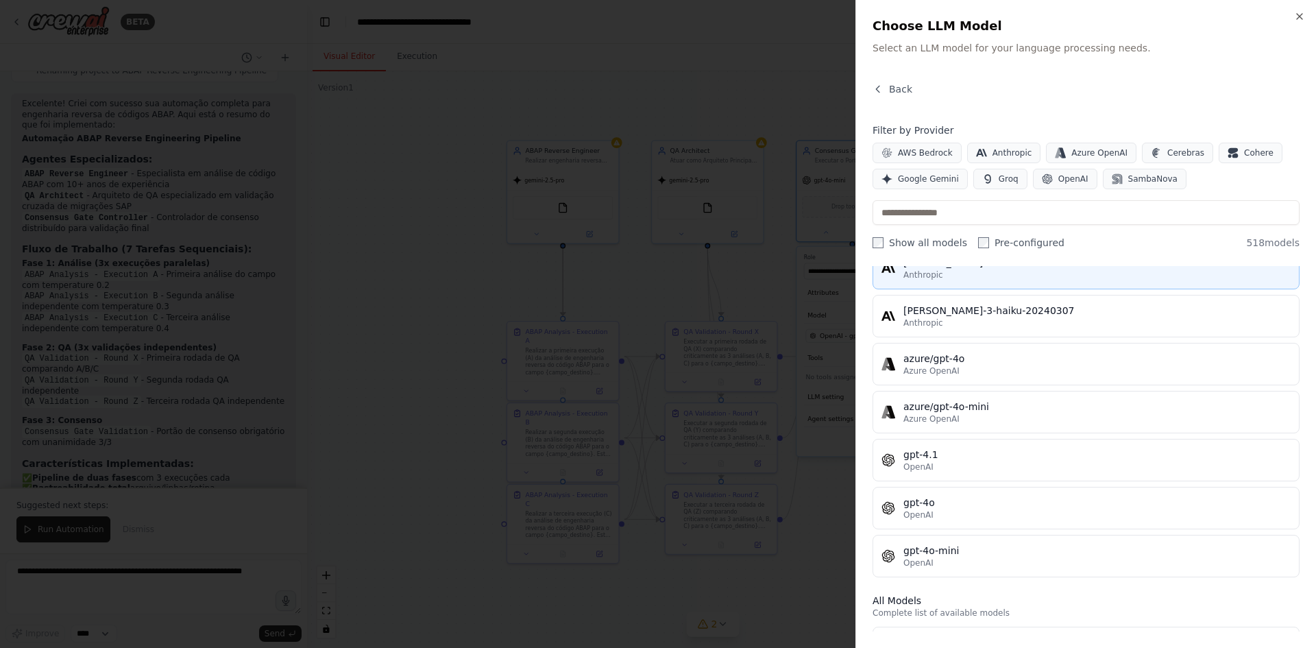
scroll to position [69, 0]
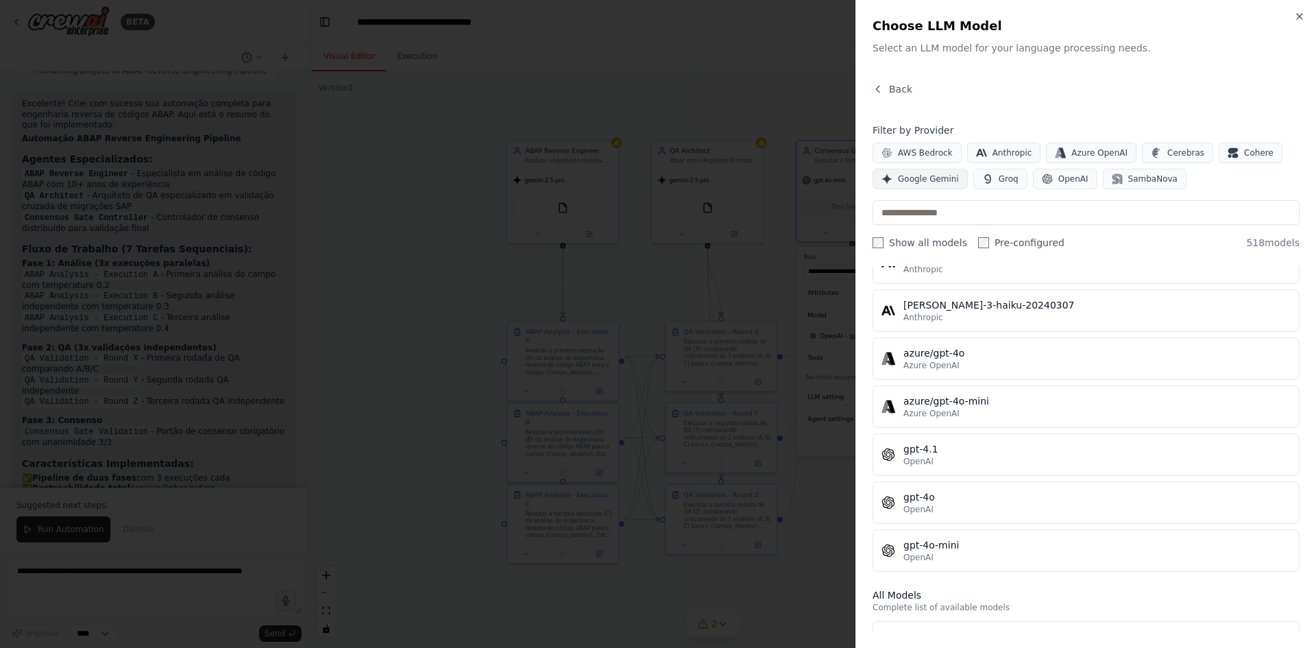
click at [938, 186] on button "Google Gemini" at bounding box center [919, 179] width 95 height 21
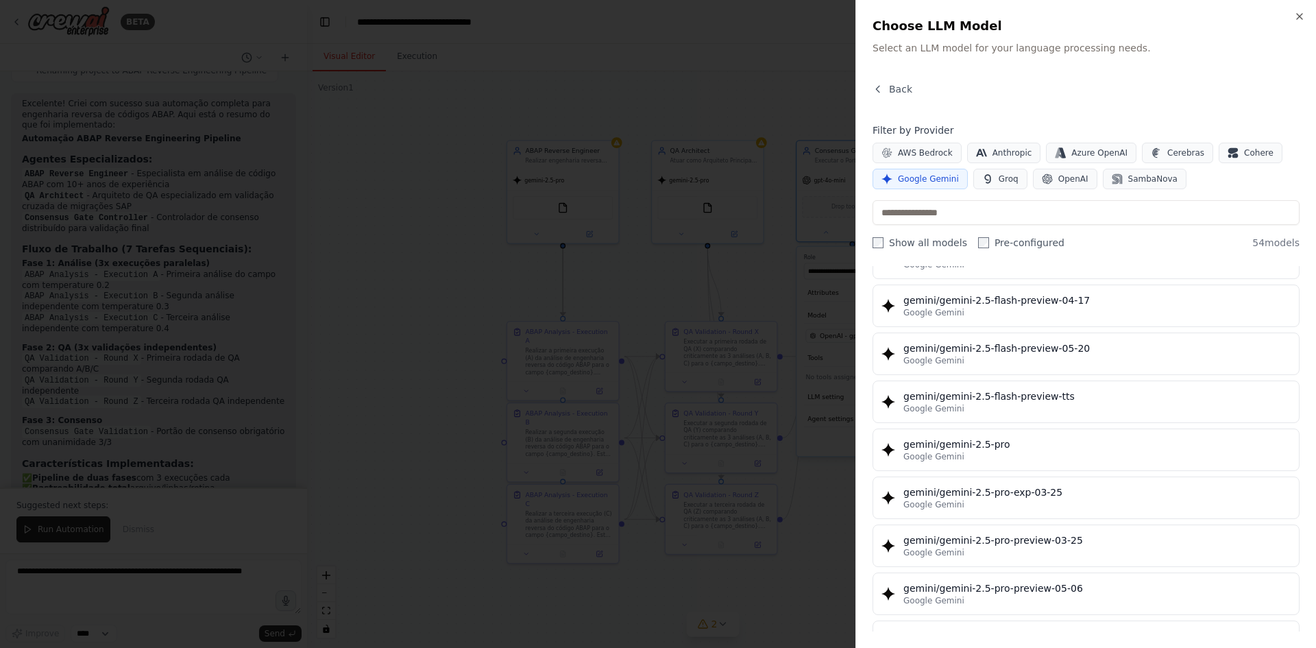
scroll to position [1371, 0]
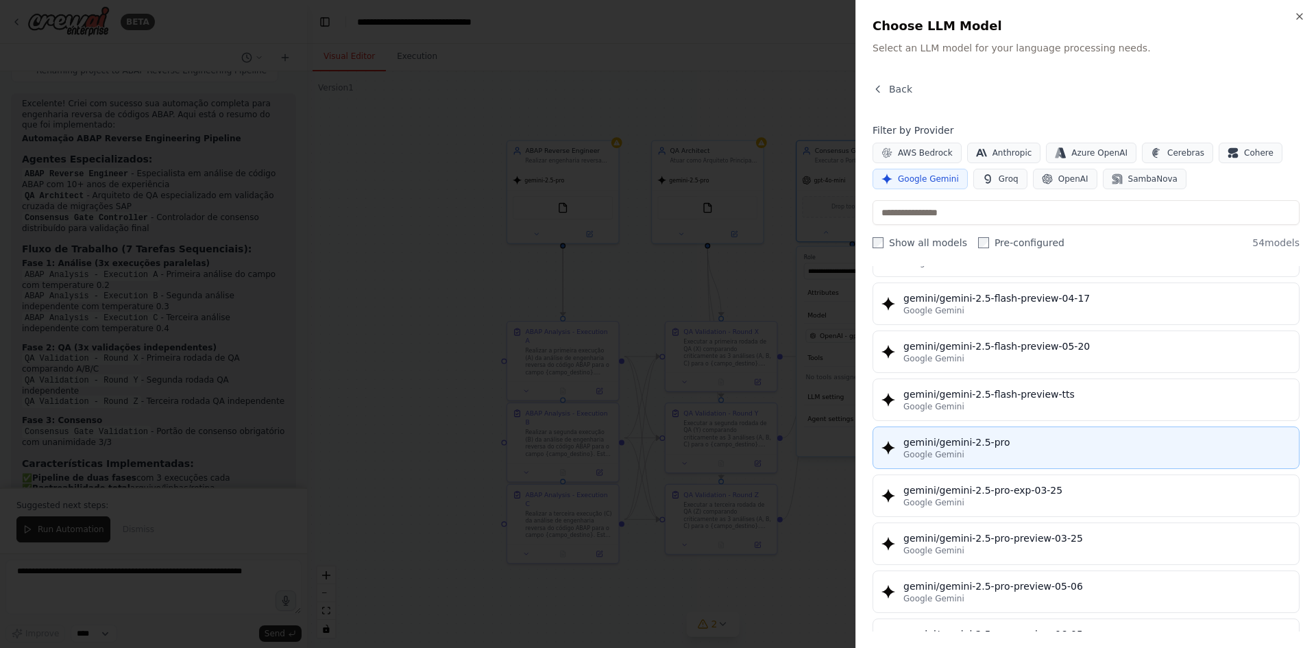
click at [992, 433] on button "gemini/gemini-2.5-pro Google Gemini" at bounding box center [1085, 447] width 427 height 42
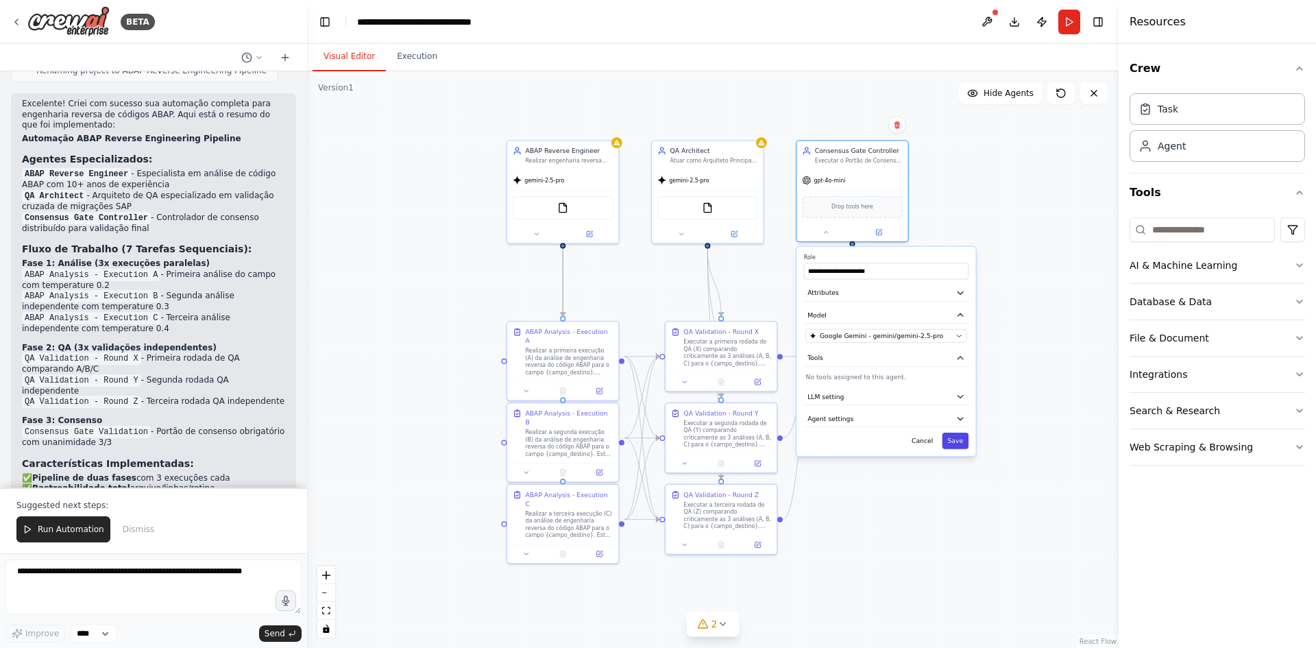
click at [964, 443] on button "Save" at bounding box center [955, 440] width 27 height 16
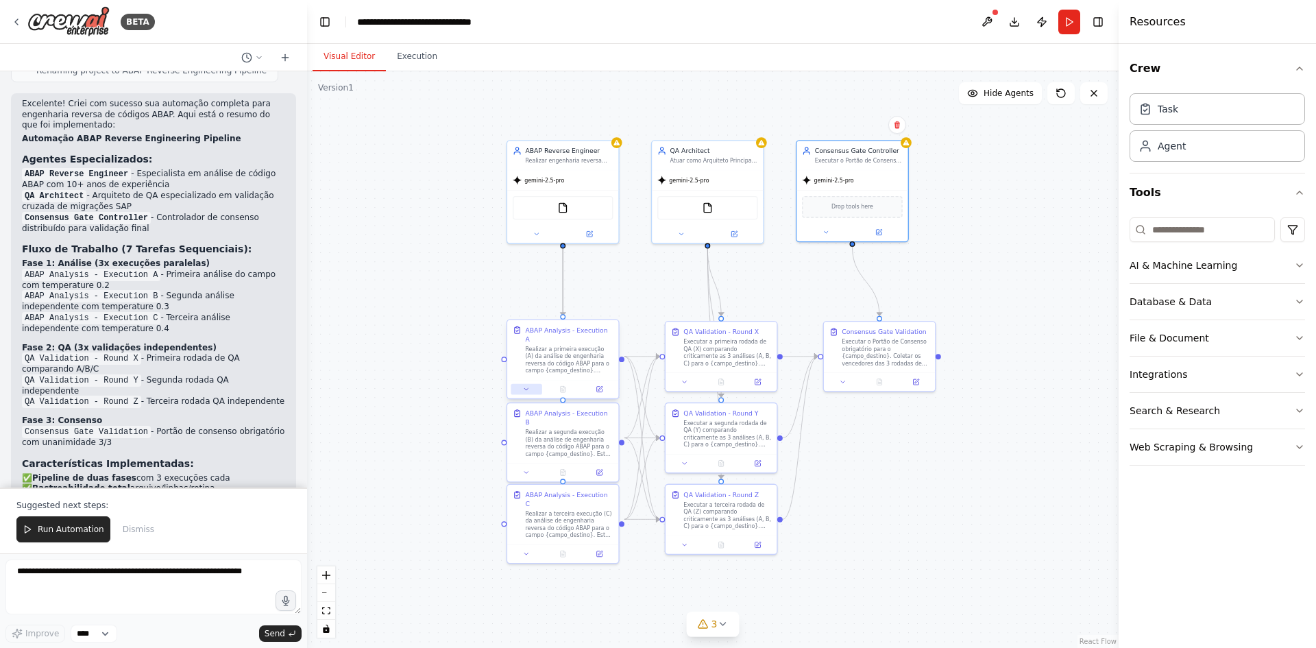
click at [531, 384] on button at bounding box center [526, 389] width 31 height 11
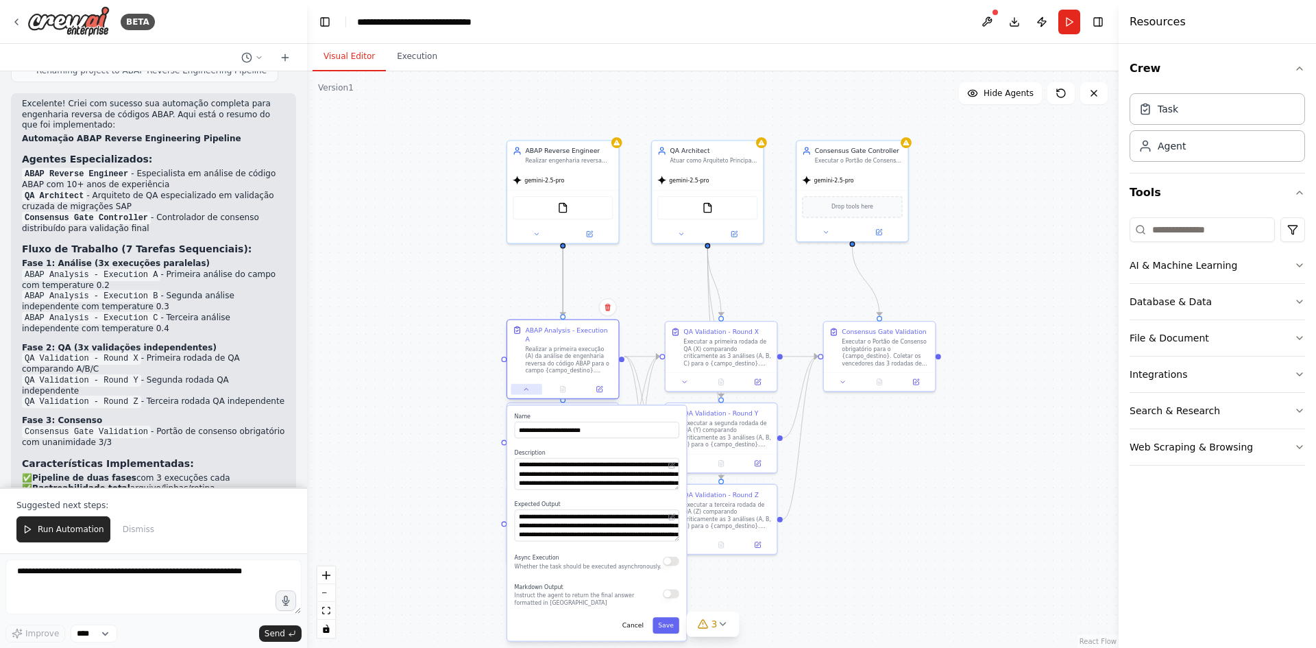
click at [531, 384] on button at bounding box center [526, 389] width 31 height 11
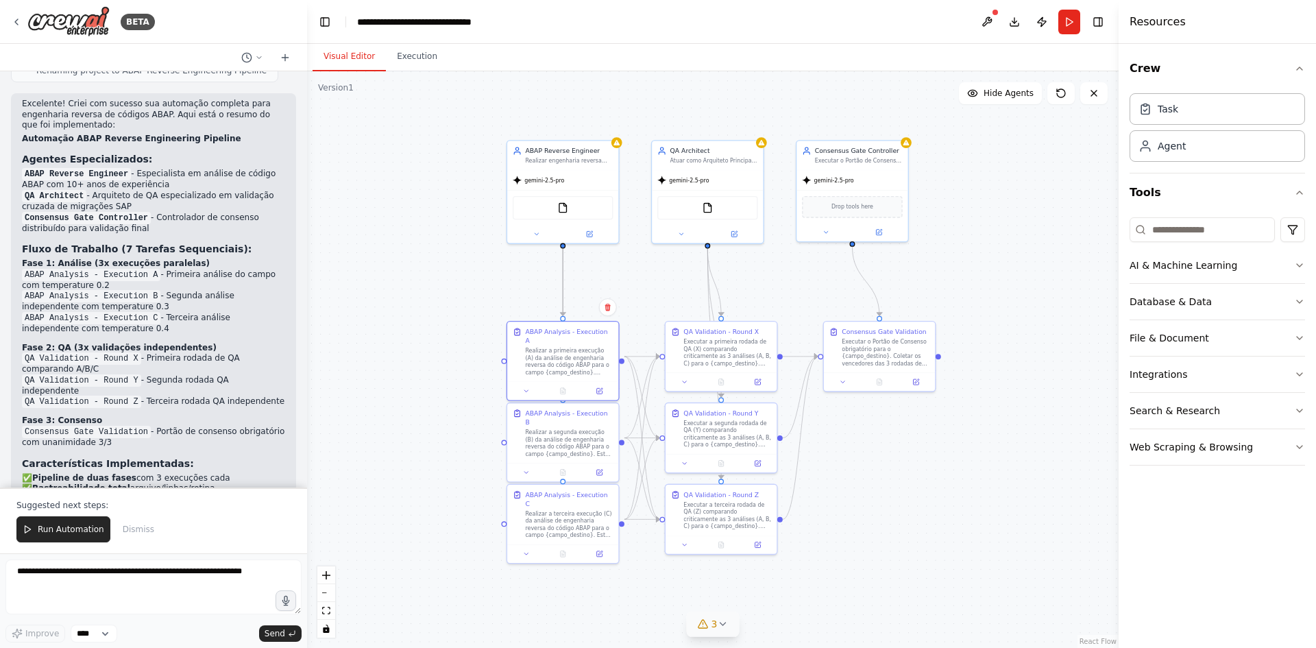
click at [726, 623] on icon at bounding box center [722, 623] width 11 height 11
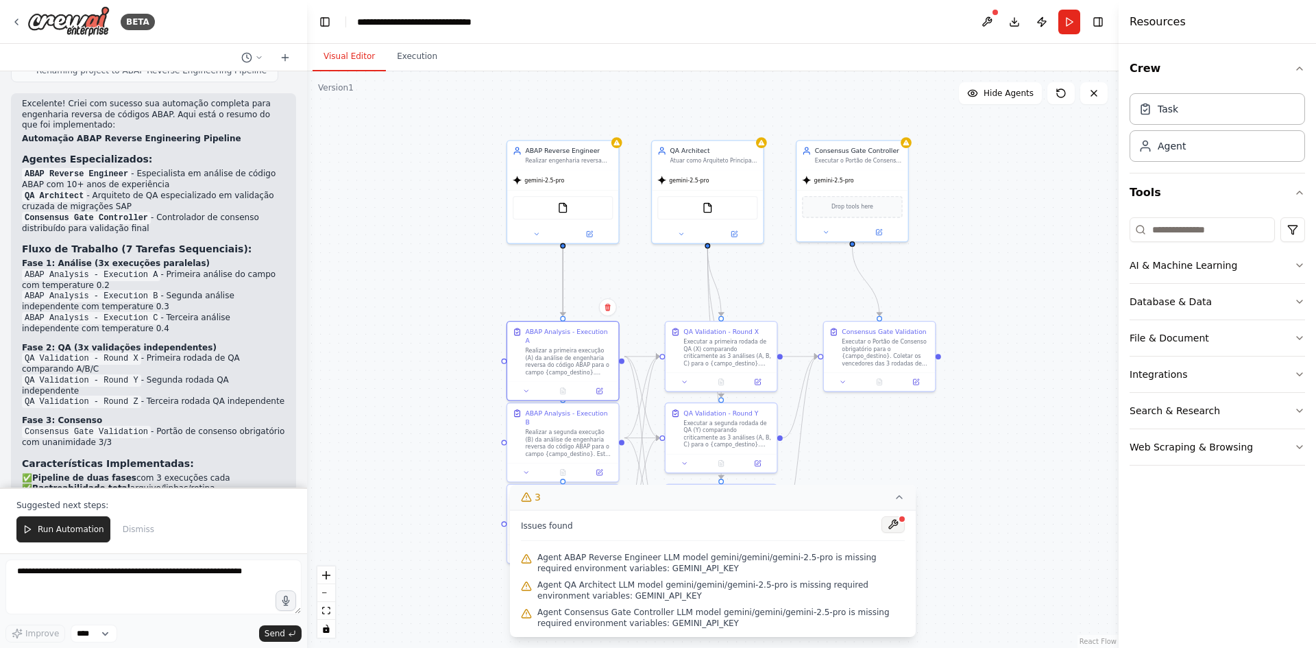
click at [894, 527] on button at bounding box center [892, 524] width 23 height 16
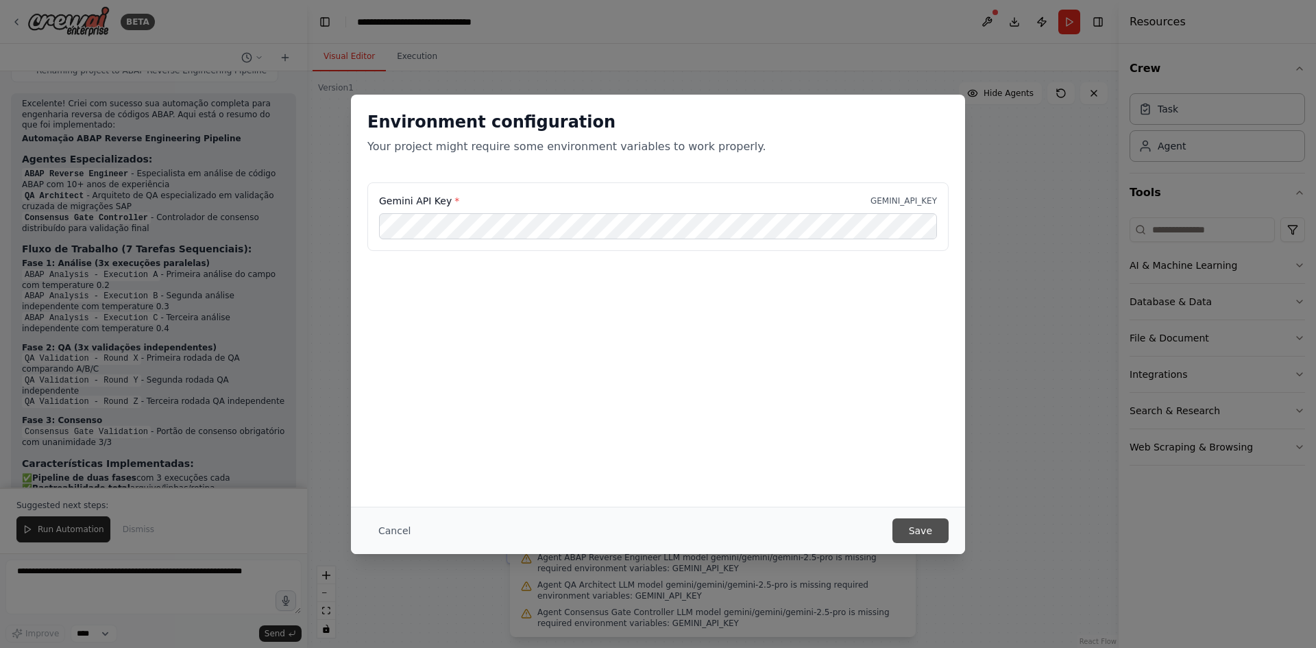
click at [930, 527] on button "Save" at bounding box center [920, 530] width 56 height 25
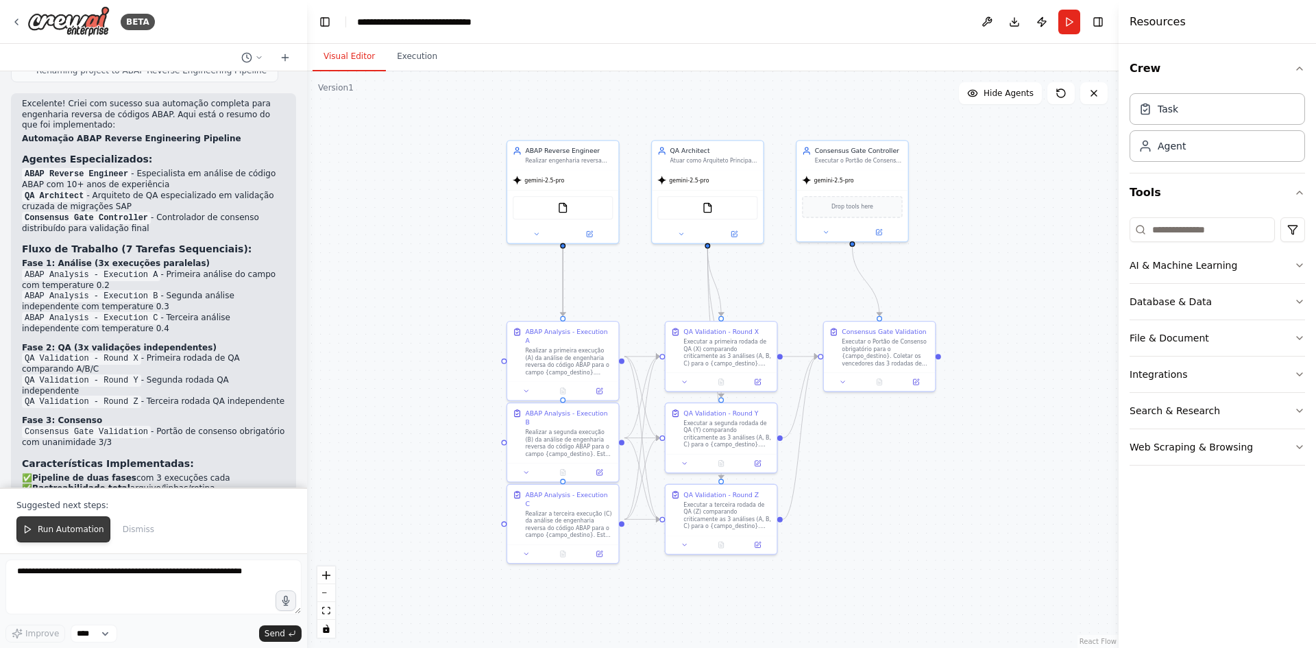
click at [57, 531] on span "Run Automation" at bounding box center [71, 529] width 66 height 11
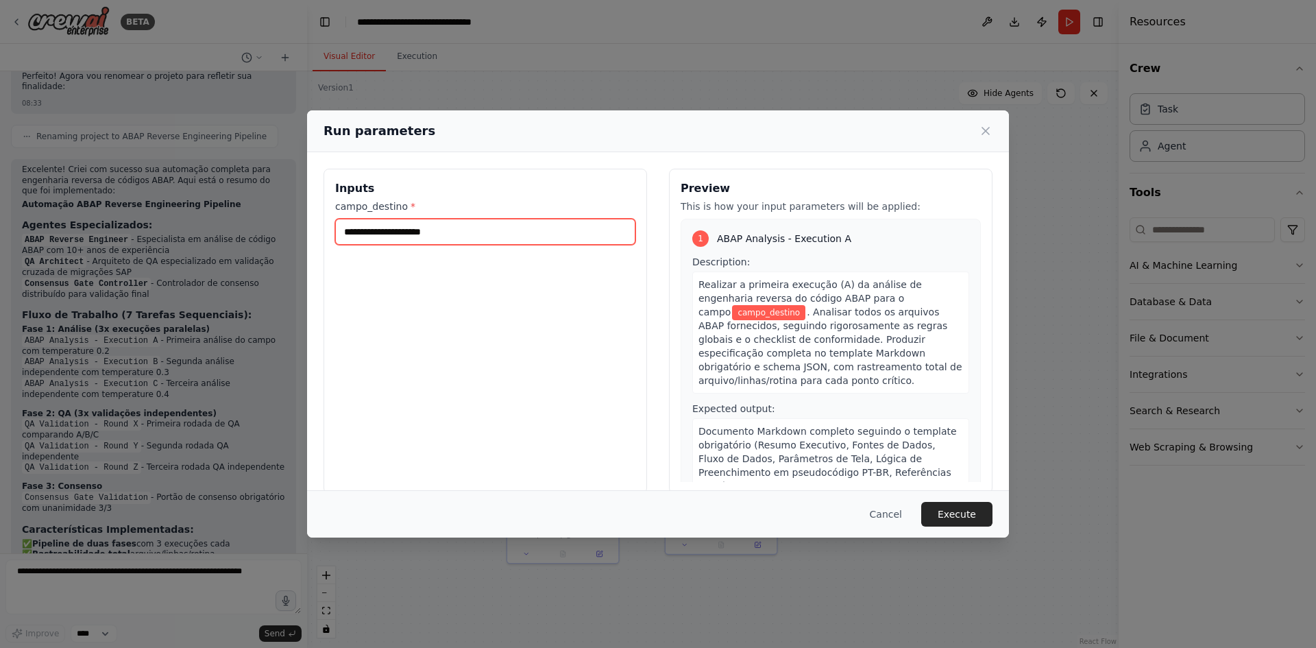
click at [463, 233] on input "campo_destino *" at bounding box center [485, 232] width 300 height 26
click at [429, 232] on input "campo_destino *" at bounding box center [485, 232] width 300 height 26
click at [882, 512] on button "Cancel" at bounding box center [886, 514] width 54 height 25
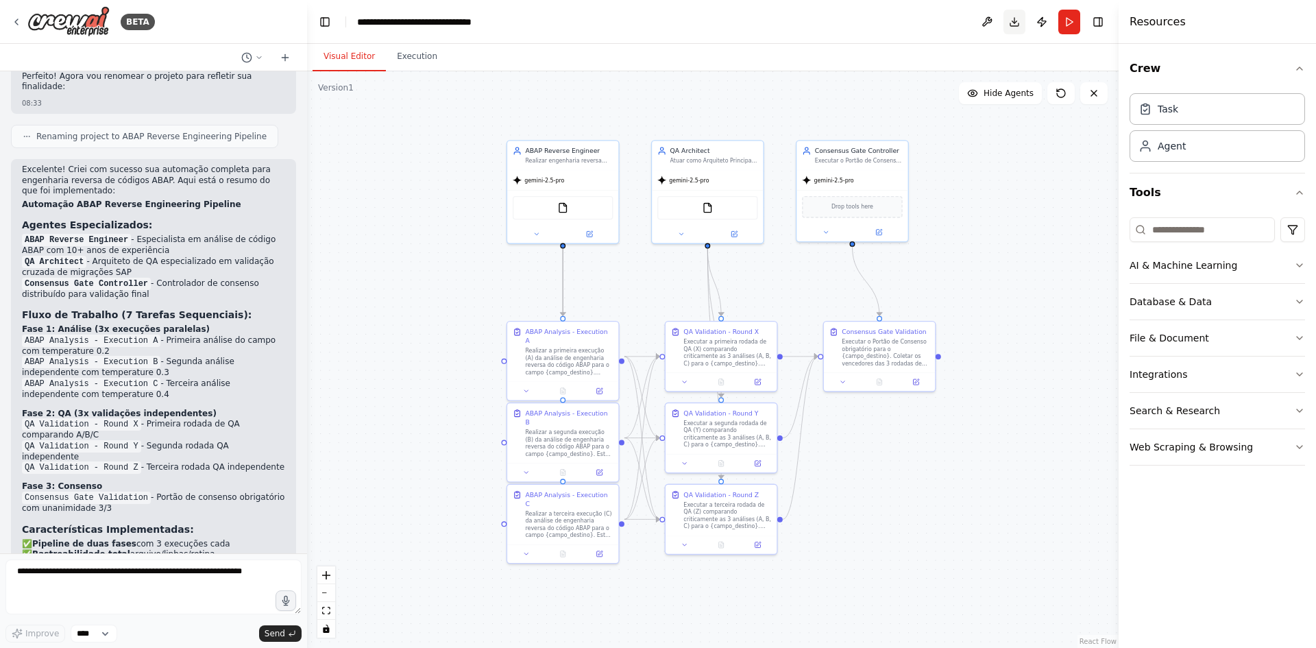
click at [1013, 25] on button "Download" at bounding box center [1014, 22] width 22 height 25
